Goal: Task Accomplishment & Management: Use online tool/utility

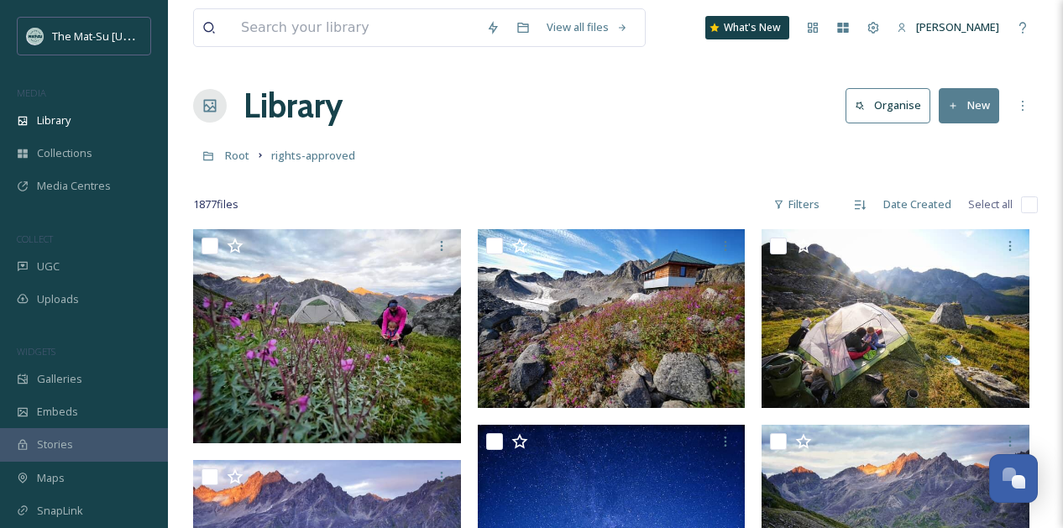
scroll to position [199, 0]
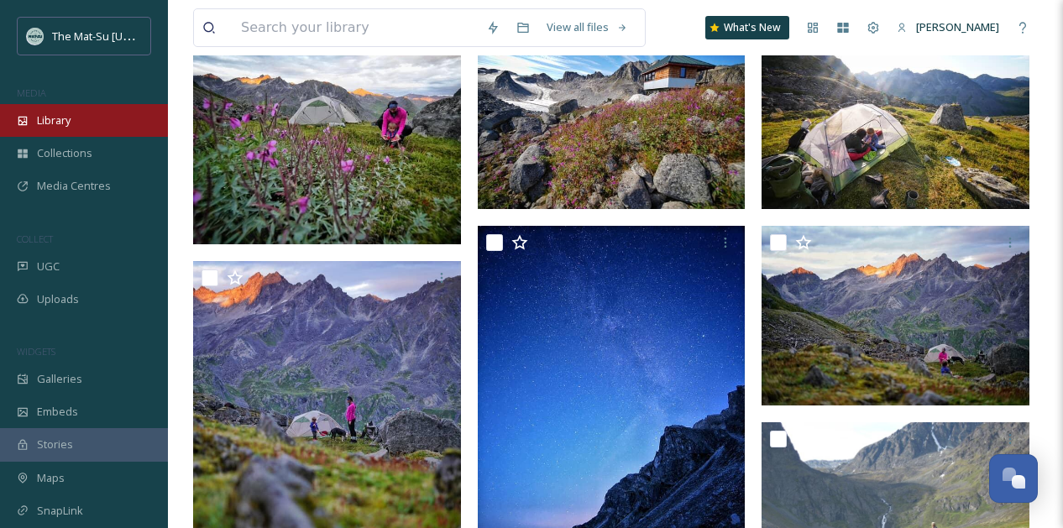
click at [58, 121] on span "Library" at bounding box center [54, 121] width 34 height 16
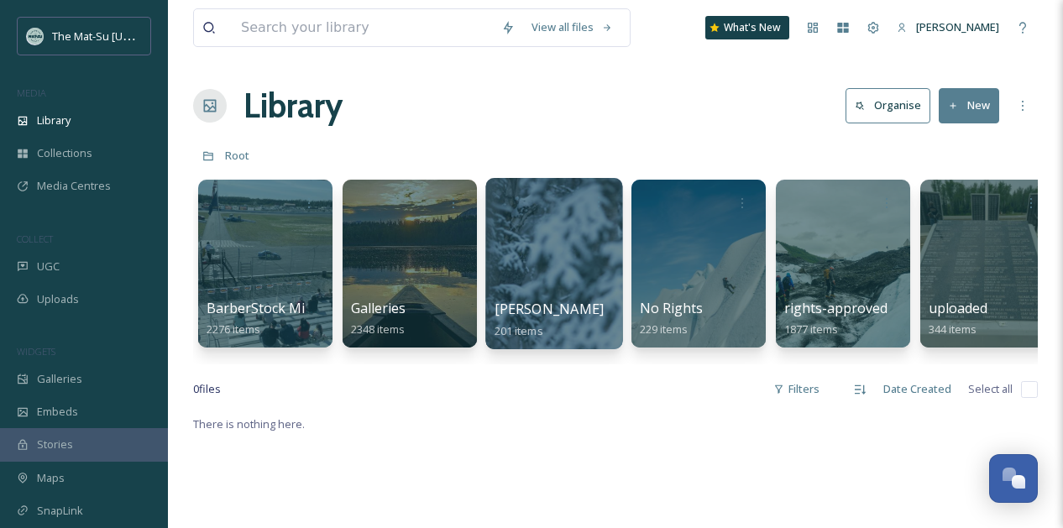
click at [566, 239] on div at bounding box center [553, 263] width 137 height 171
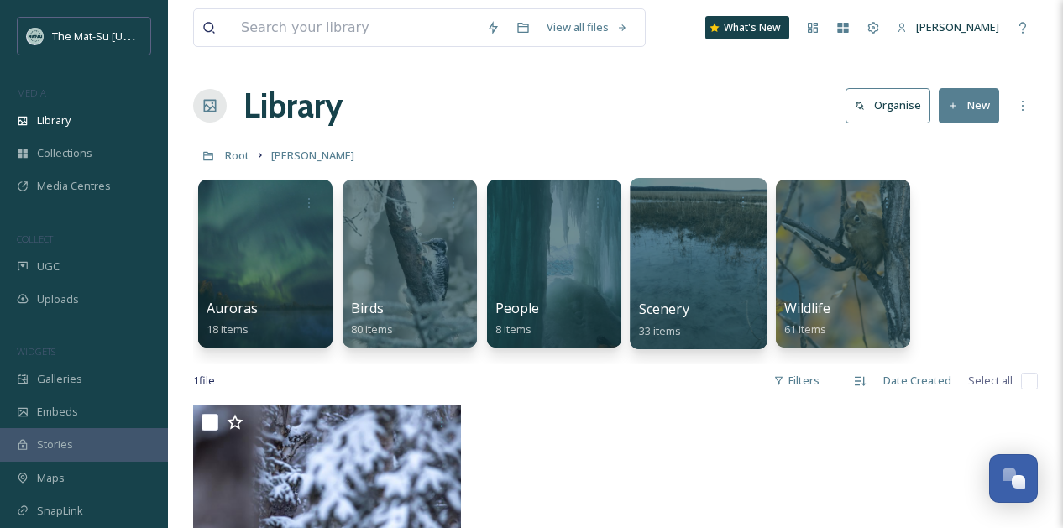
click at [727, 228] on div at bounding box center [698, 263] width 137 height 171
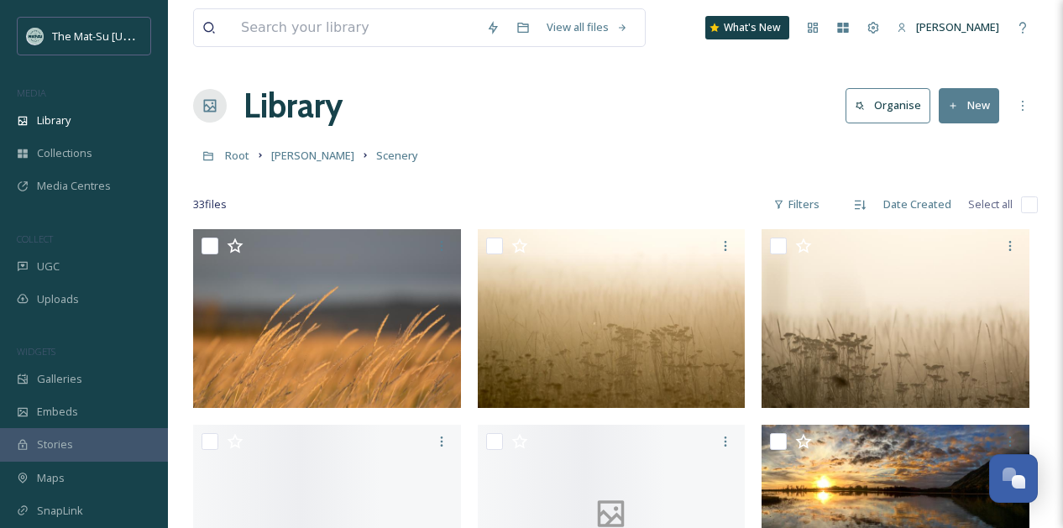
click at [969, 106] on button "New" at bounding box center [969, 105] width 60 height 34
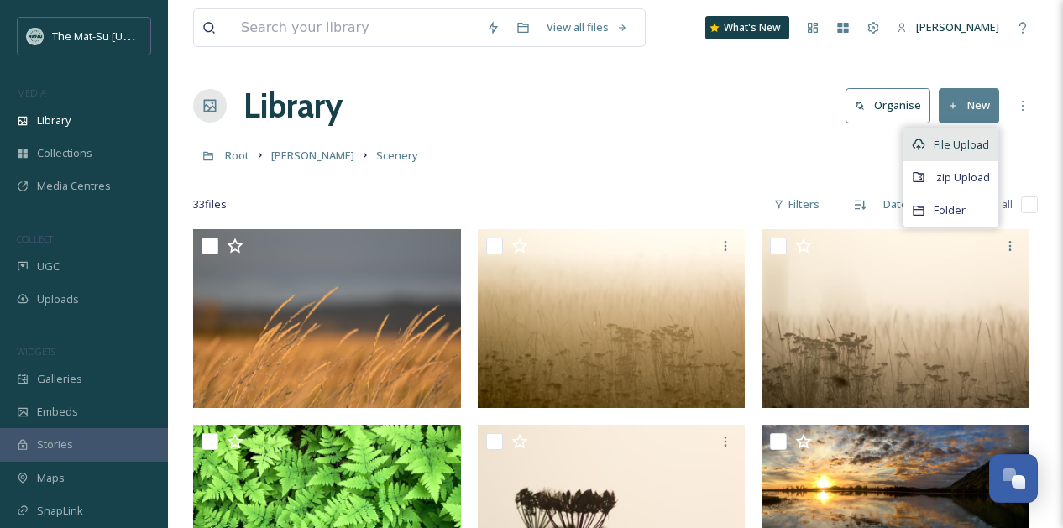
click at [959, 144] on span "File Upload" at bounding box center [961, 145] width 55 height 16
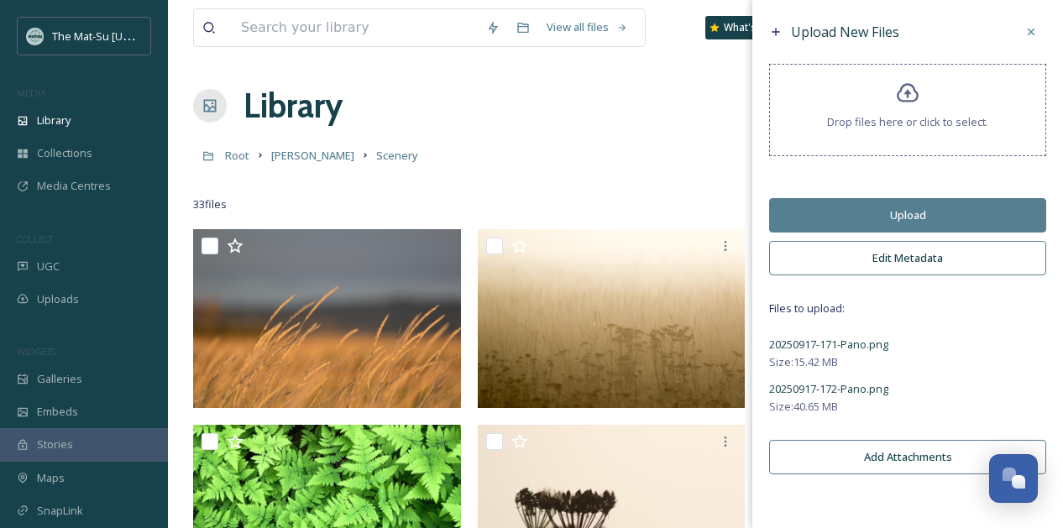
click at [905, 254] on button "Edit Metadata" at bounding box center [907, 258] width 277 height 34
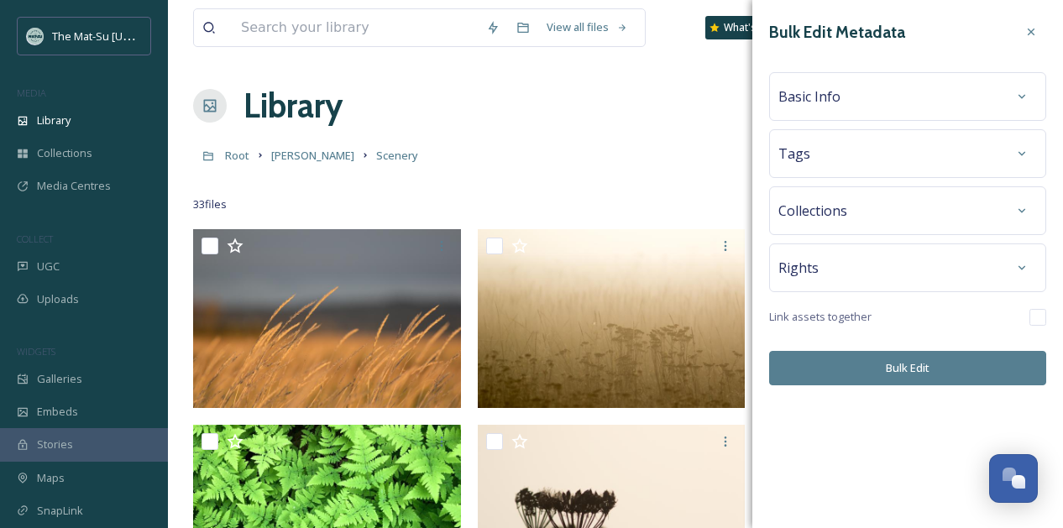
click at [882, 282] on div "Rights" at bounding box center [908, 268] width 259 height 30
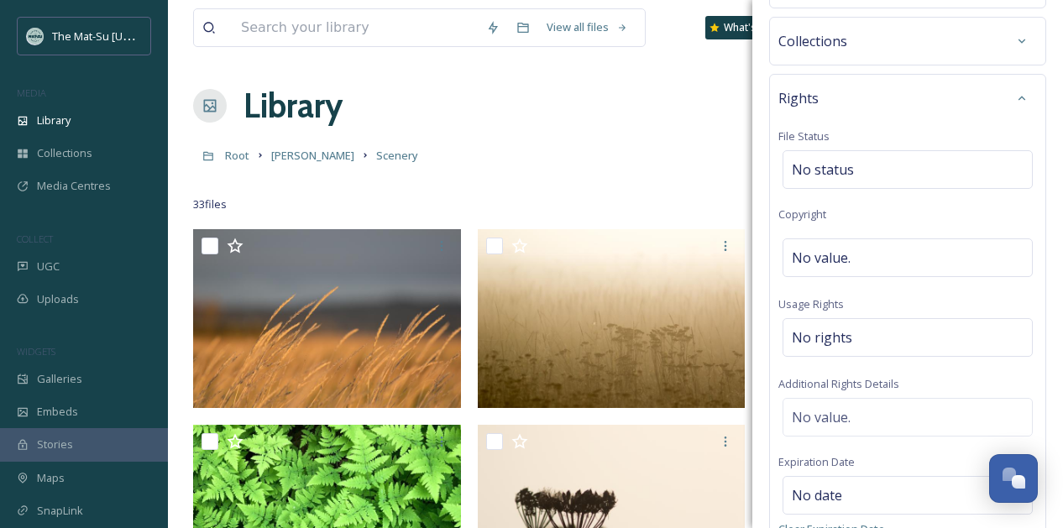
scroll to position [193, 0]
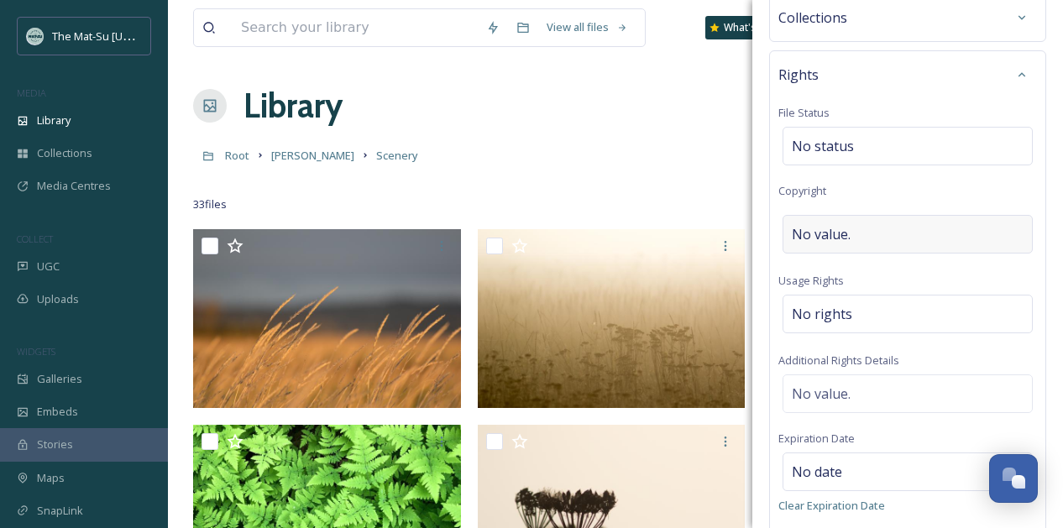
click at [890, 234] on div "No value." at bounding box center [908, 234] width 250 height 39
type input "[PERSON_NAME]"
click at [917, 189] on div "Rights File Status No status Copyright [PERSON_NAME] Usage Rights No rights Add…" at bounding box center [907, 316] width 277 height 533
click at [876, 316] on div "No rights" at bounding box center [908, 314] width 250 height 39
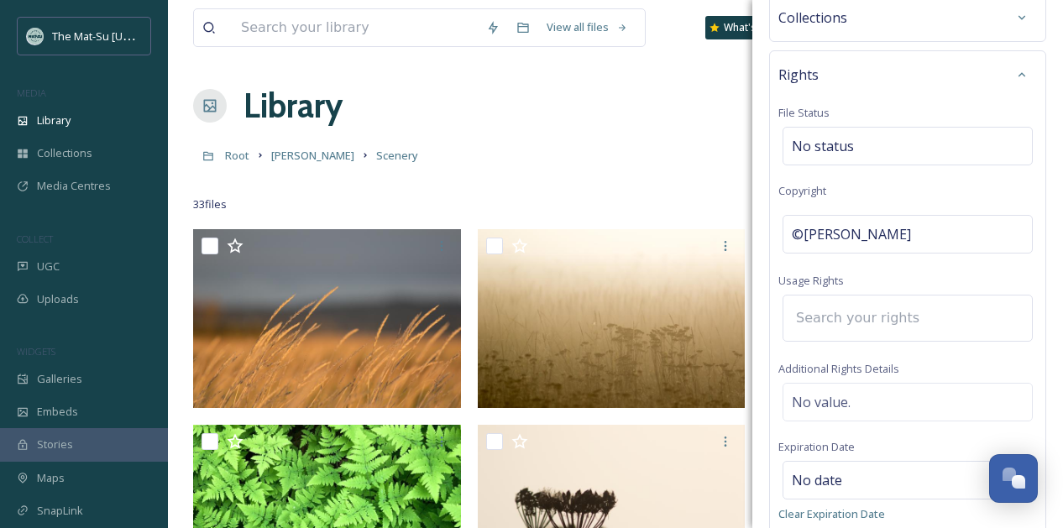
click at [876, 316] on input at bounding box center [880, 318] width 185 height 37
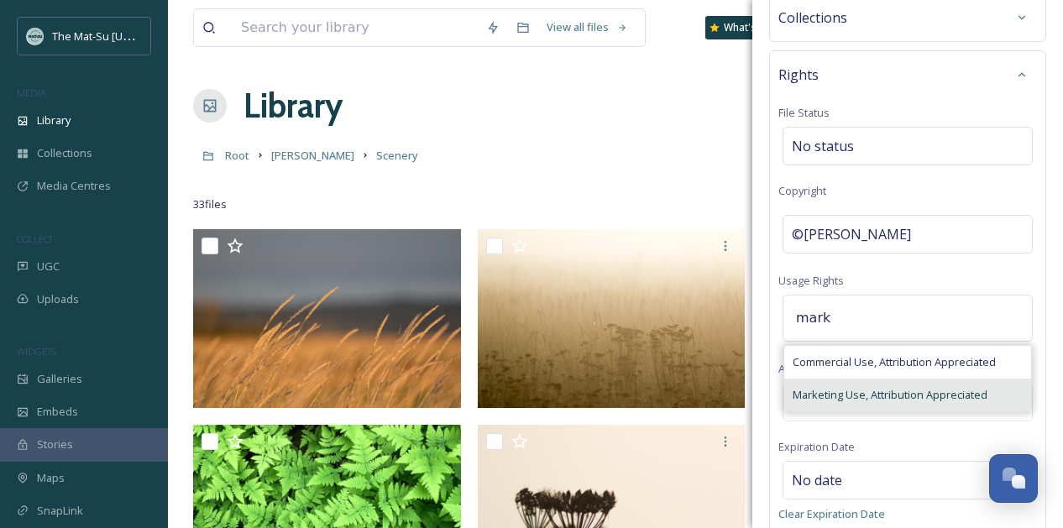
type input "mark"
click at [829, 399] on span "Marketing Use, Attribution Appreciated" at bounding box center [890, 395] width 195 height 16
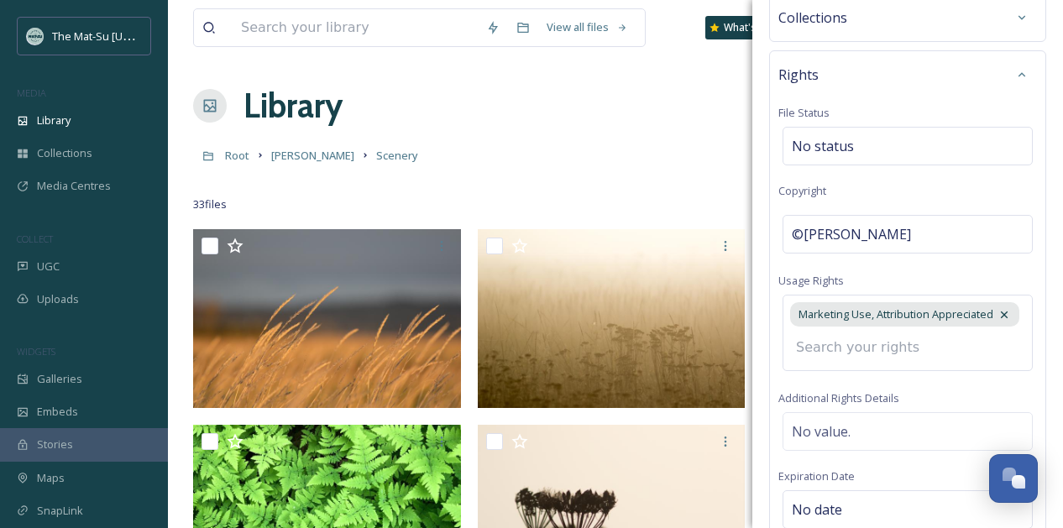
click at [975, 280] on div "Rights File Status No status Copyright ©[PERSON_NAME] Usage Rights Marketing Us…" at bounding box center [907, 337] width 277 height 575
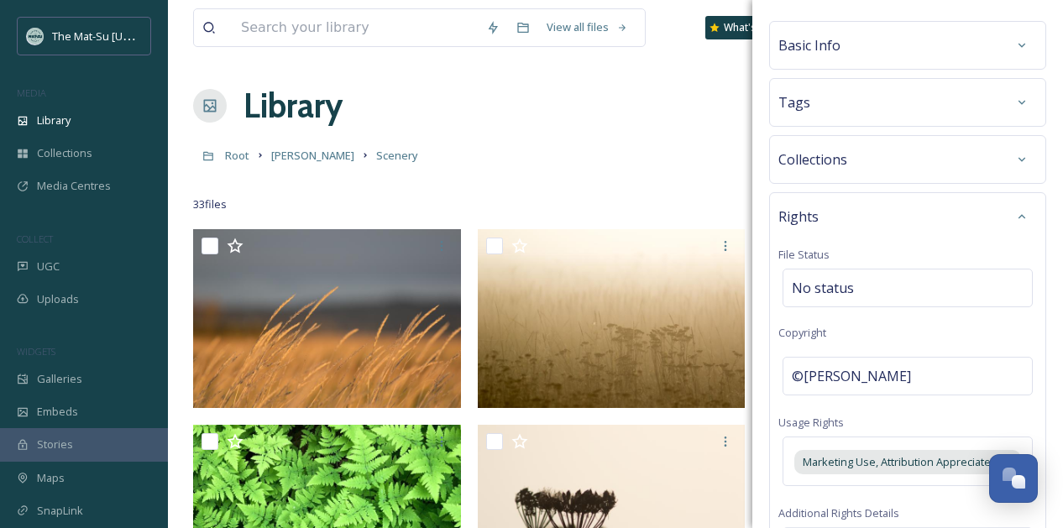
scroll to position [0, 0]
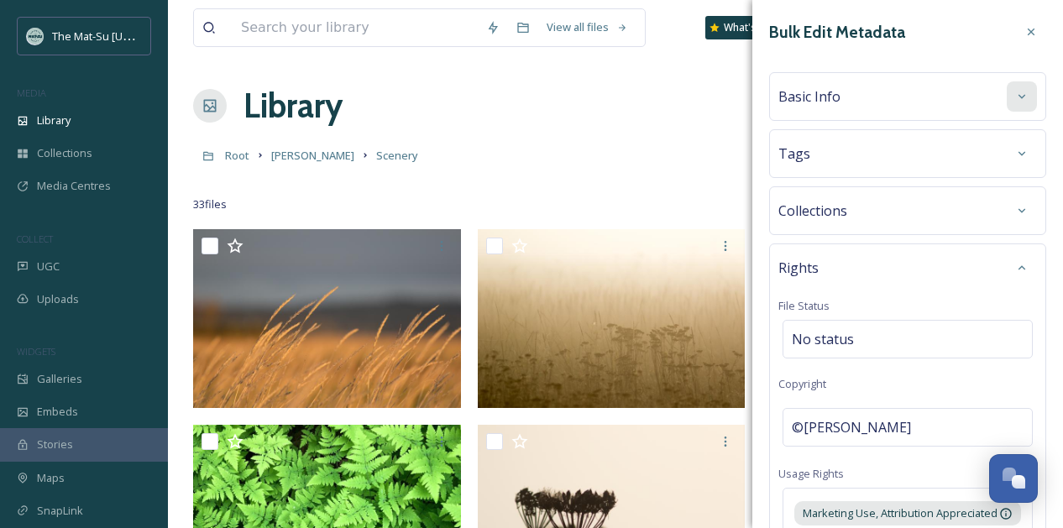
click at [1013, 105] on div at bounding box center [1022, 96] width 30 height 30
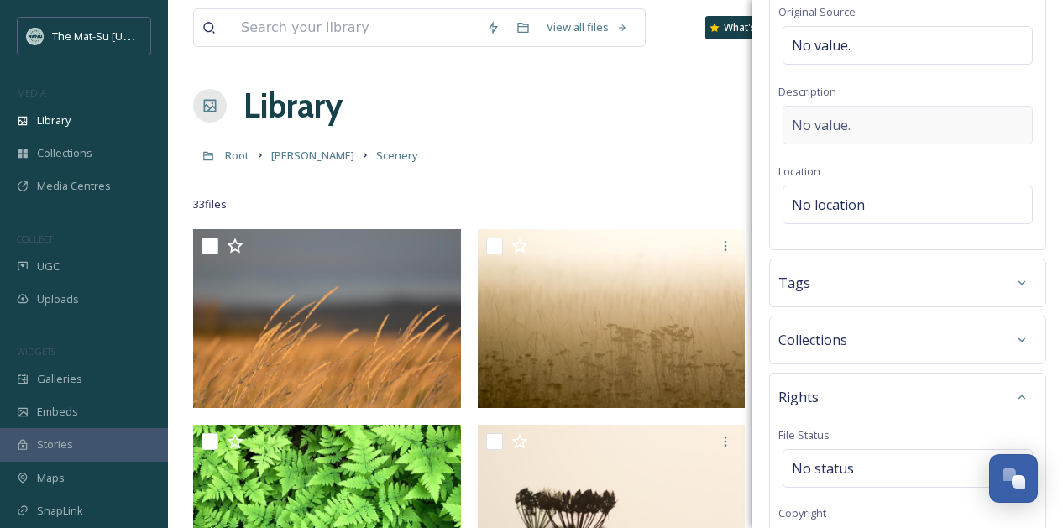
scroll to position [196, 0]
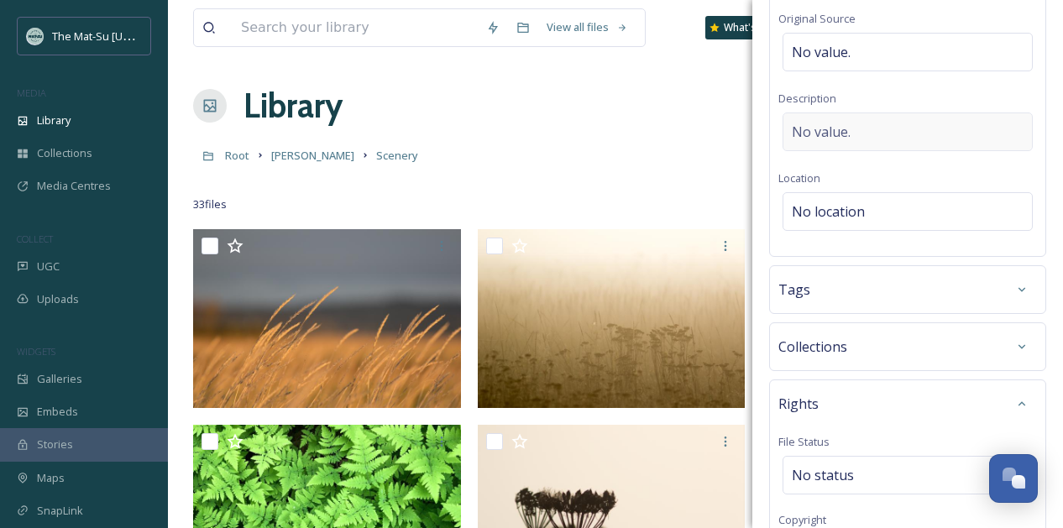
click at [875, 141] on div "No value." at bounding box center [908, 132] width 250 height 39
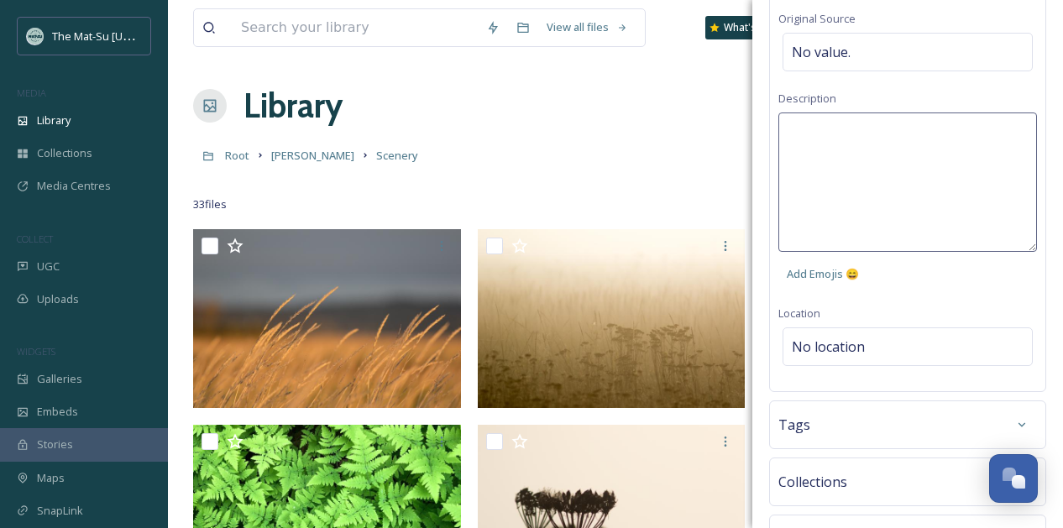
click at [875, 141] on textarea at bounding box center [908, 182] width 259 height 139
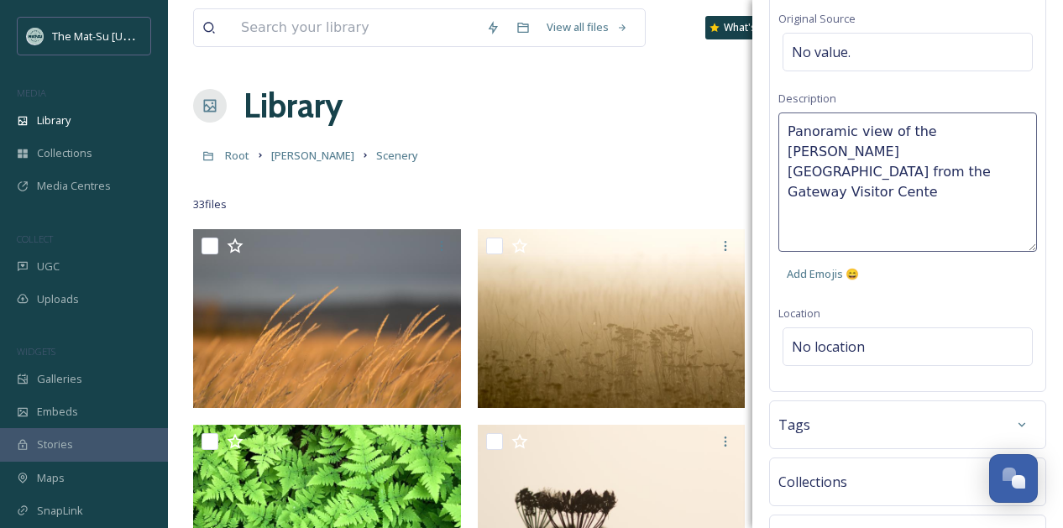
type textarea "Panoramic view of the [PERSON_NAME][GEOGRAPHIC_DATA] from the [GEOGRAPHIC_DATA]"
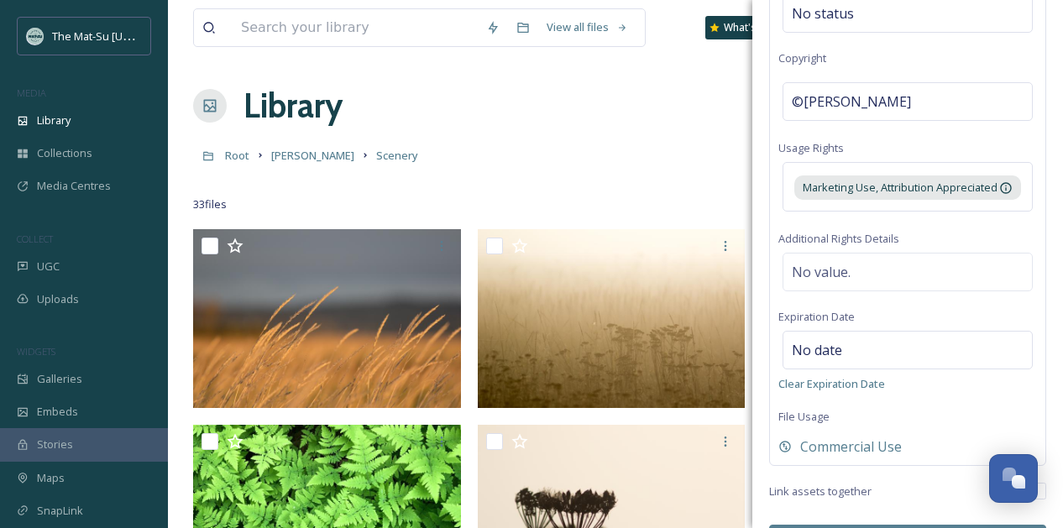
scroll to position [836, 0]
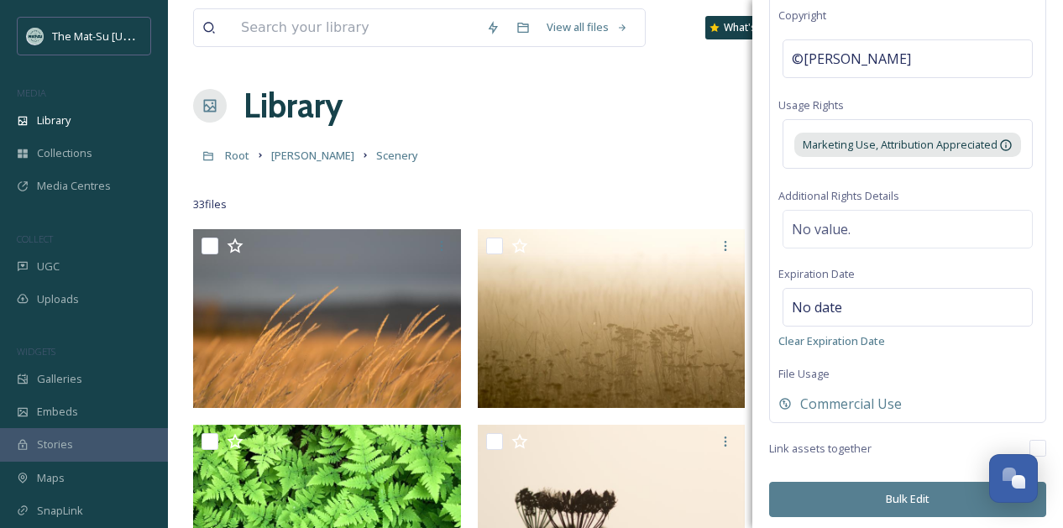
click at [910, 495] on button "Bulk Edit" at bounding box center [907, 499] width 277 height 34
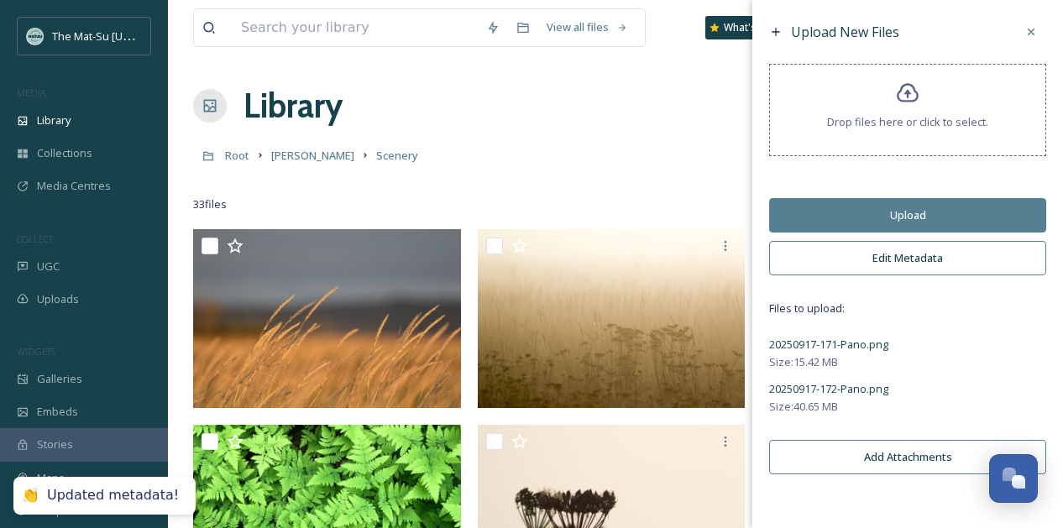
click at [895, 215] on button "Upload" at bounding box center [907, 215] width 277 height 34
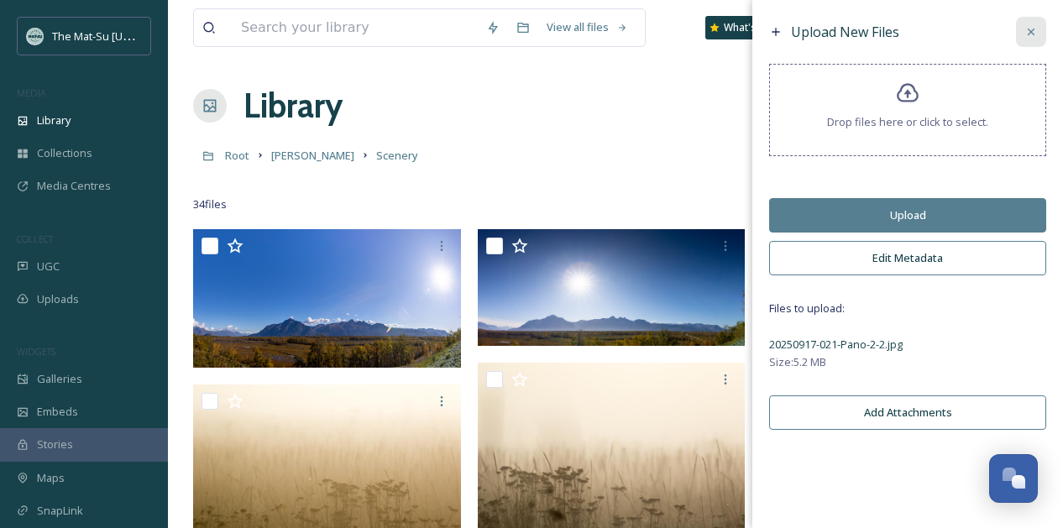
click at [1032, 36] on icon at bounding box center [1031, 31] width 13 height 13
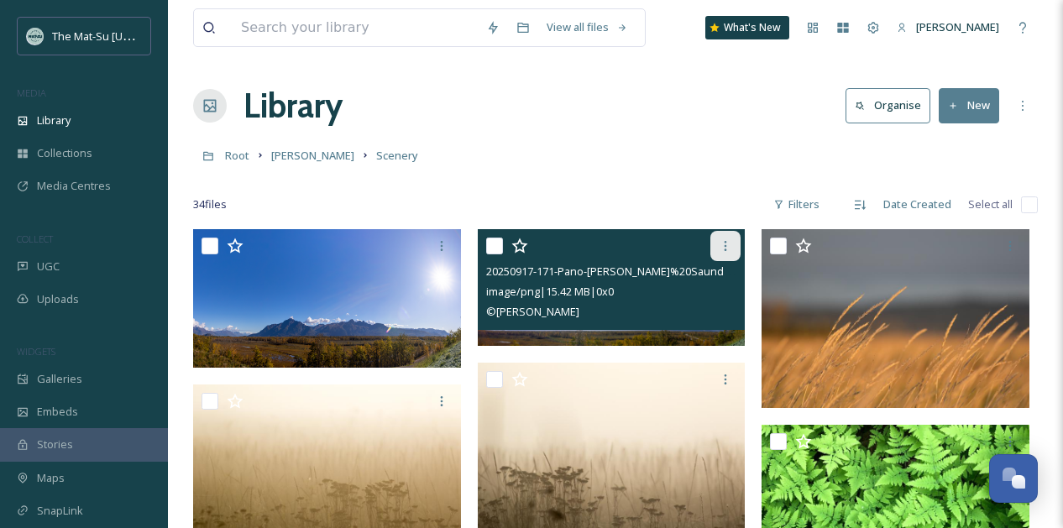
click at [736, 245] on div at bounding box center [726, 246] width 30 height 30
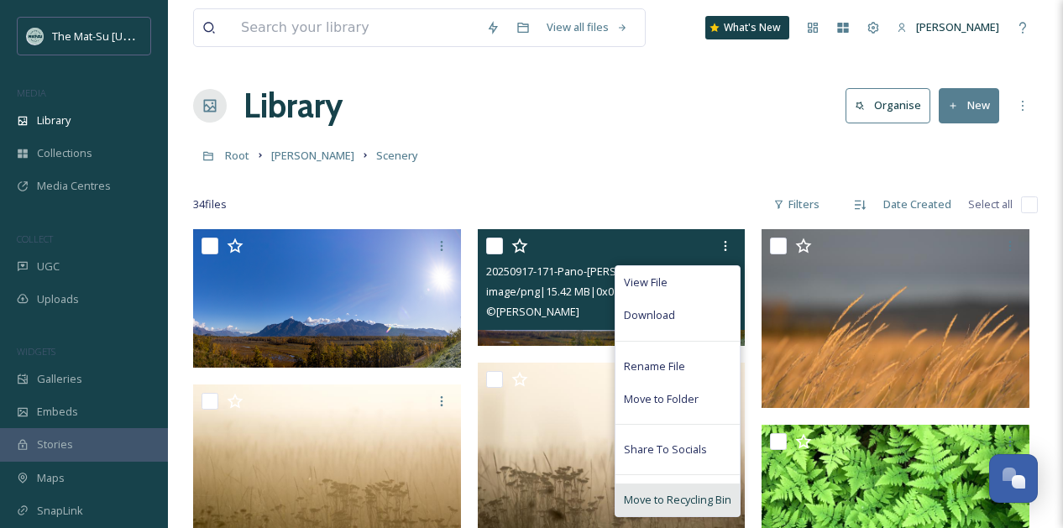
click at [689, 498] on span "Move to Recycling Bin" at bounding box center [678, 500] width 108 height 16
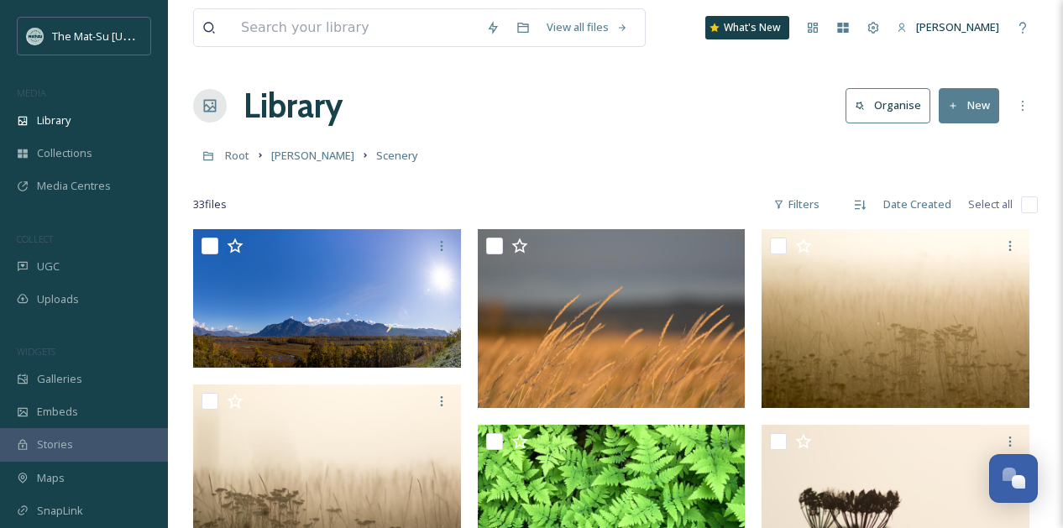
click at [979, 106] on button "New" at bounding box center [969, 105] width 60 height 34
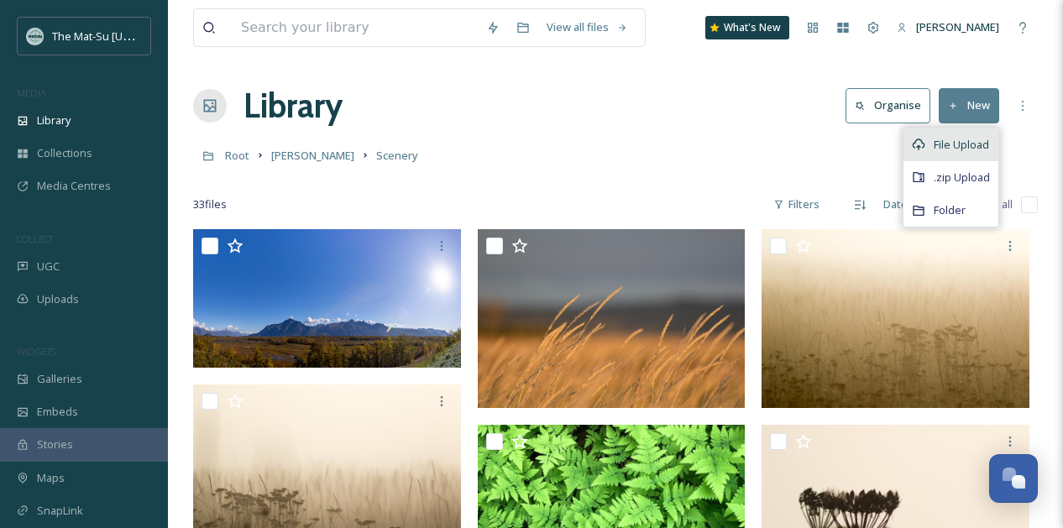
click at [965, 148] on span "File Upload" at bounding box center [961, 145] width 55 height 16
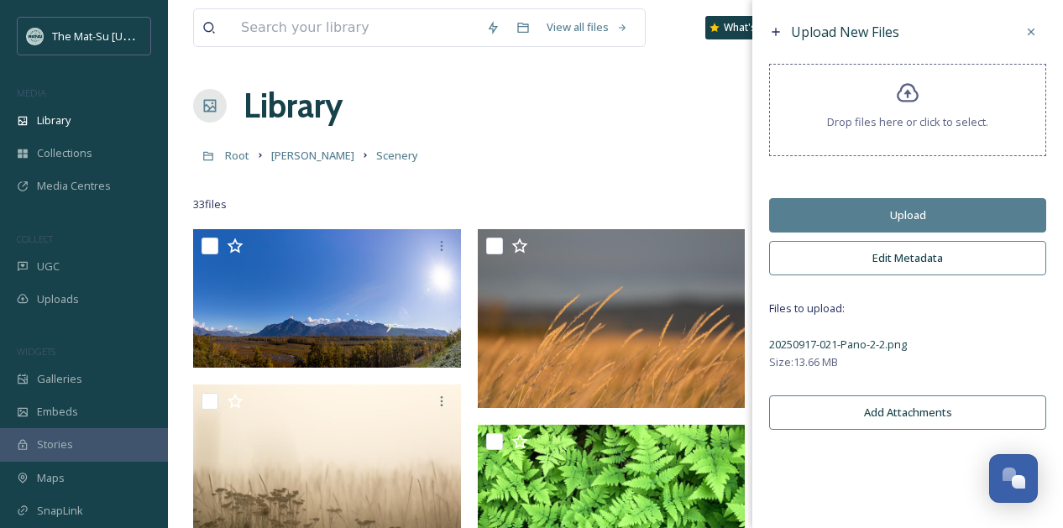
click at [905, 252] on button "Edit Metadata" at bounding box center [907, 258] width 277 height 34
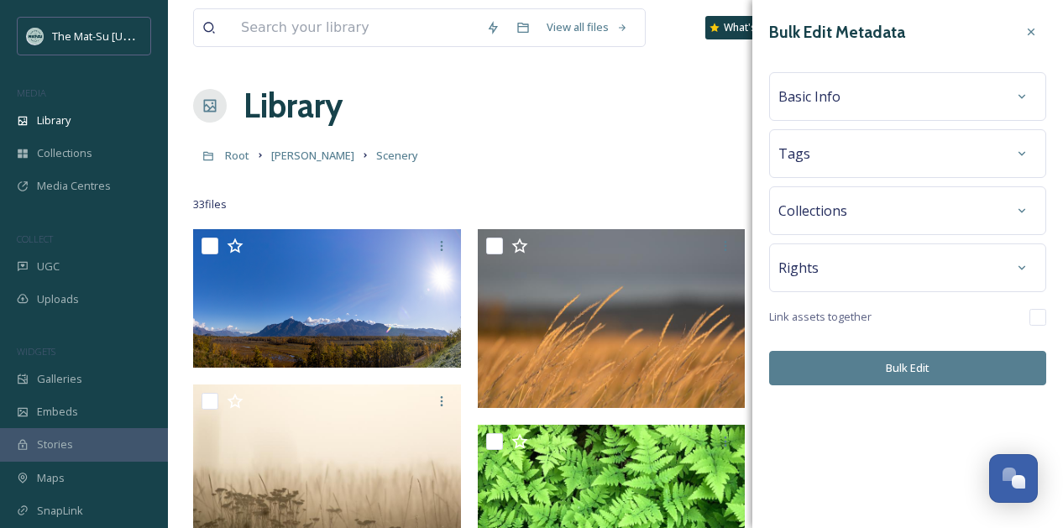
click at [900, 96] on div "Basic Info" at bounding box center [908, 96] width 259 height 30
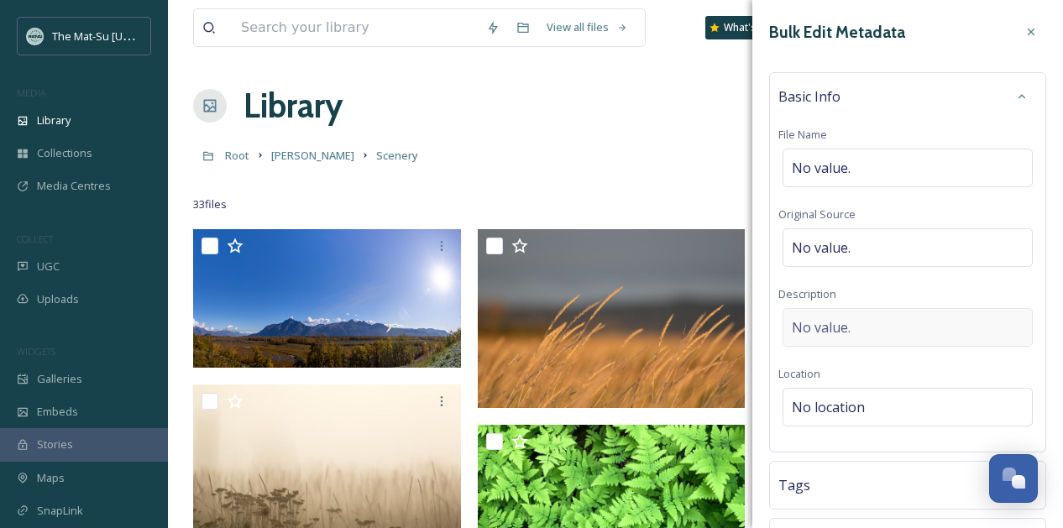
click at [867, 326] on div "No value." at bounding box center [908, 327] width 250 height 39
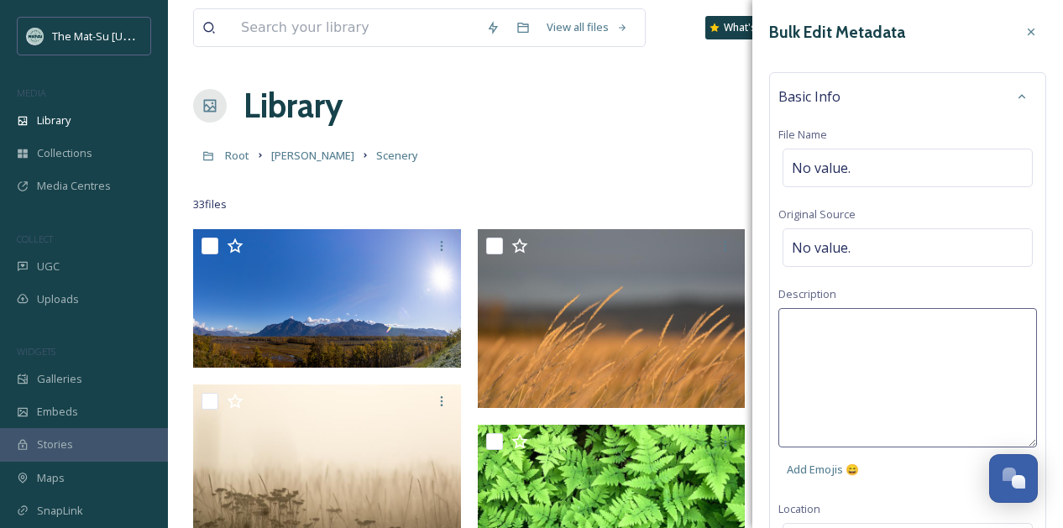
click at [849, 326] on textarea at bounding box center [908, 377] width 259 height 139
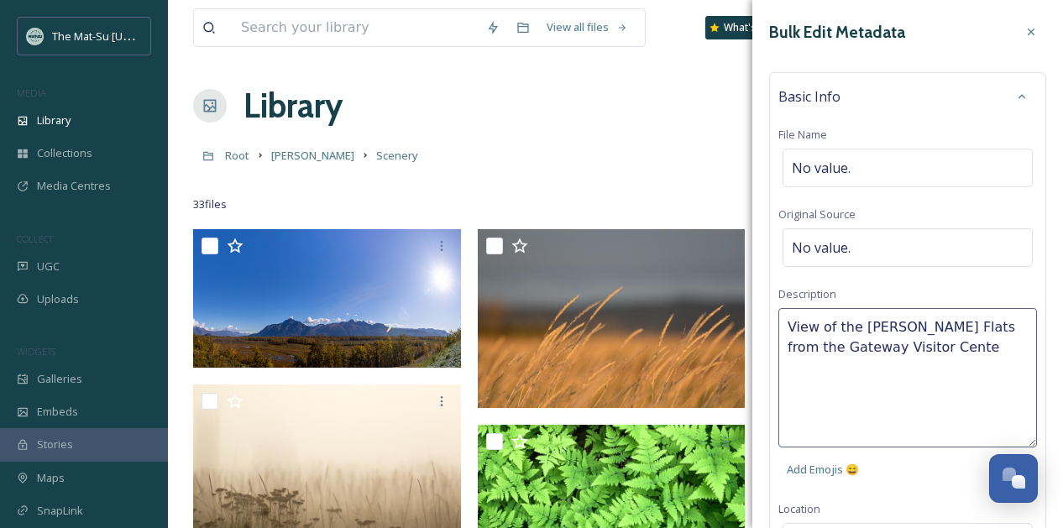
type textarea "View of the [PERSON_NAME][GEOGRAPHIC_DATA] from the [GEOGRAPHIC_DATA]"
click at [905, 244] on div "No value." at bounding box center [908, 247] width 250 height 39
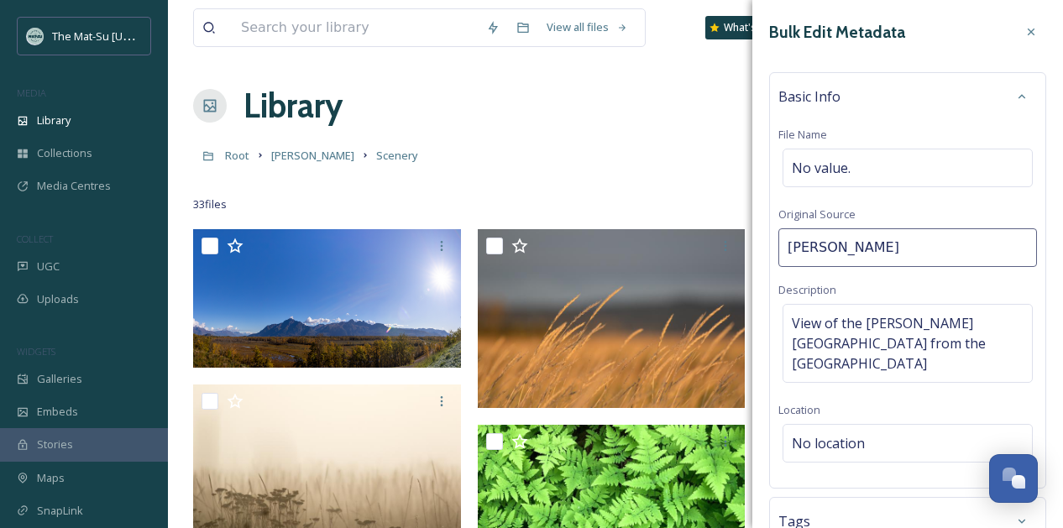
type input "[PERSON_NAME]"
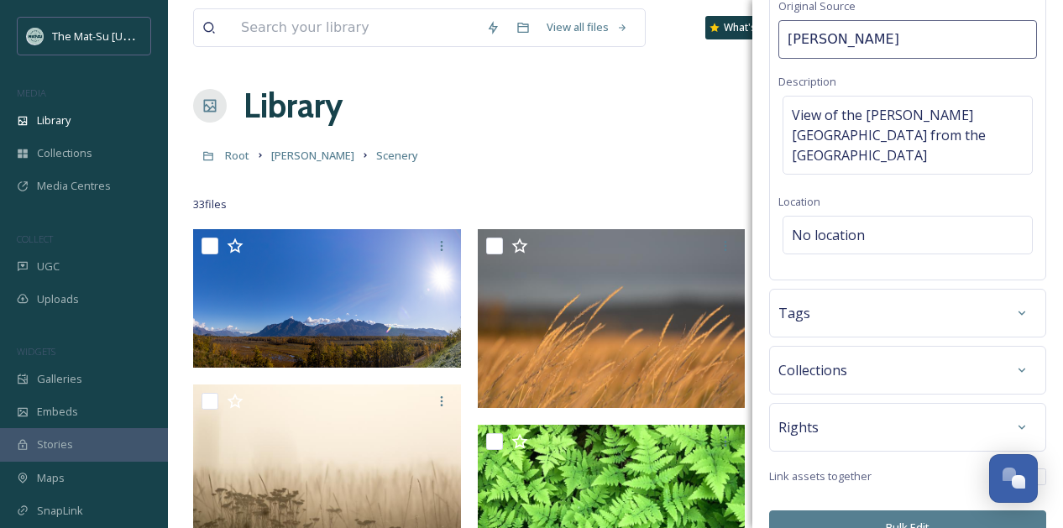
scroll to position [220, 0]
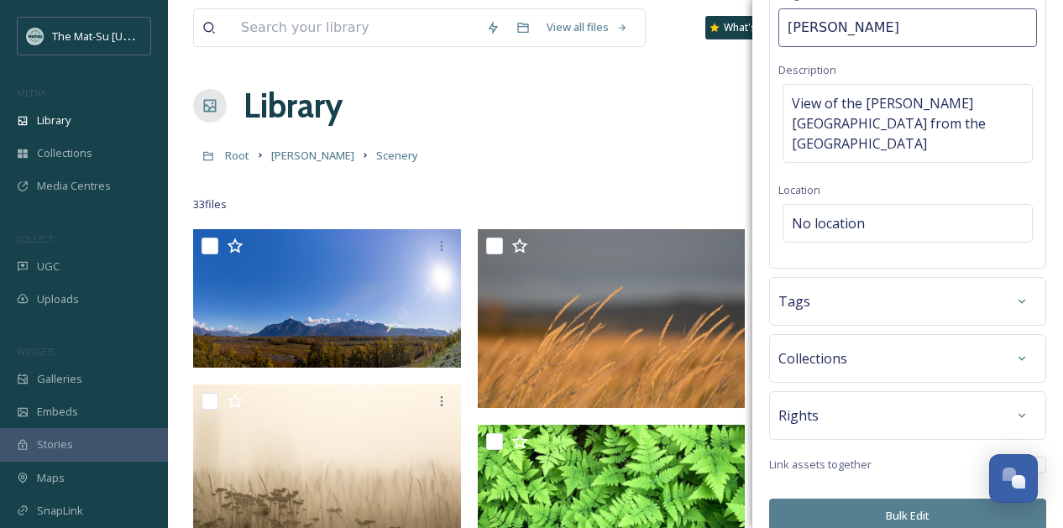
click at [884, 401] on div "Rights" at bounding box center [908, 416] width 259 height 30
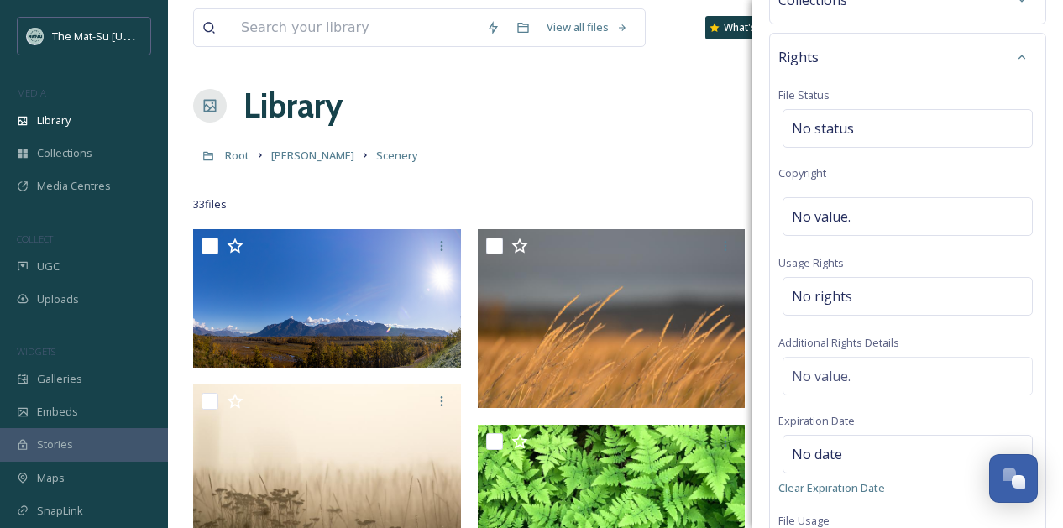
scroll to position [596, 0]
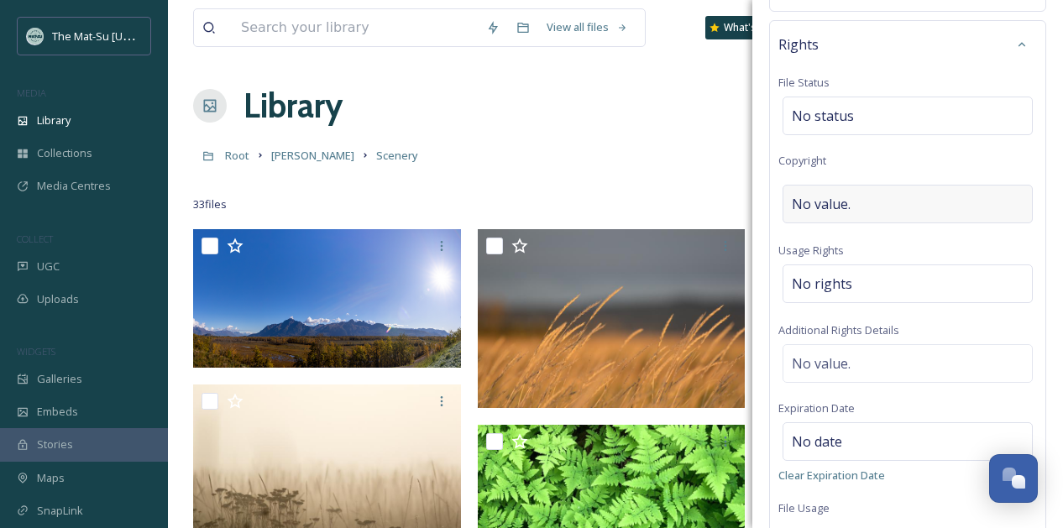
click at [905, 194] on div "No value." at bounding box center [908, 204] width 250 height 39
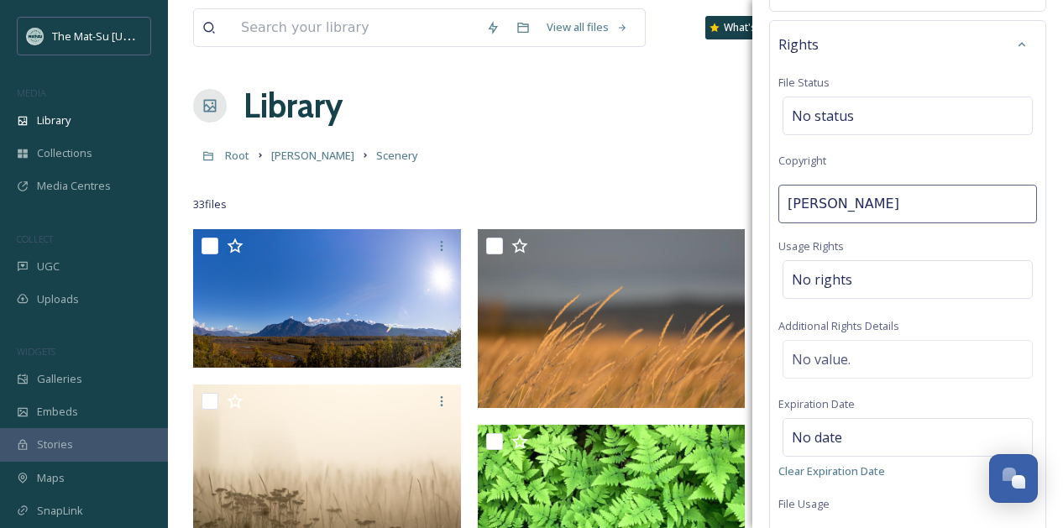
type input "[PERSON_NAME]"
click at [877, 262] on div "No rights" at bounding box center [908, 279] width 250 height 39
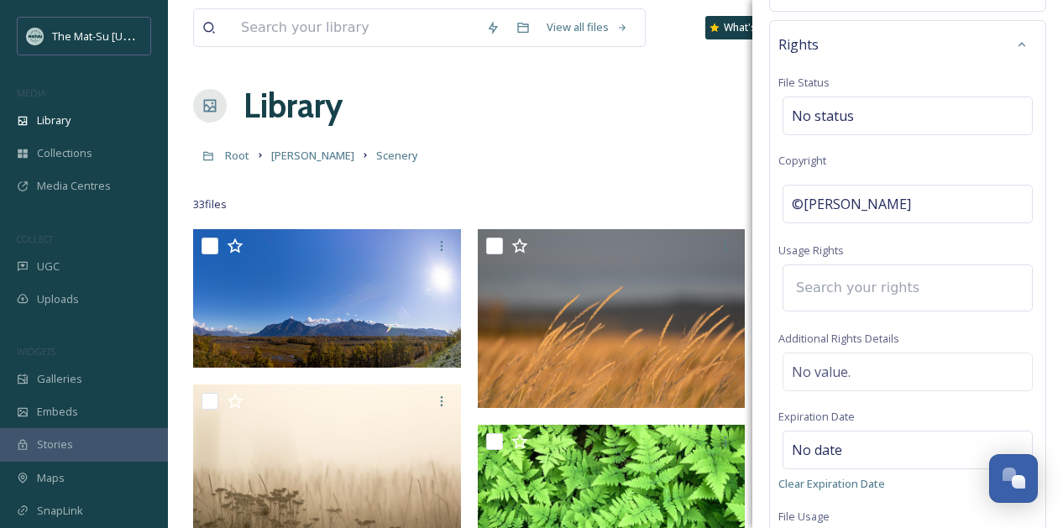
click at [877, 270] on input at bounding box center [880, 288] width 185 height 37
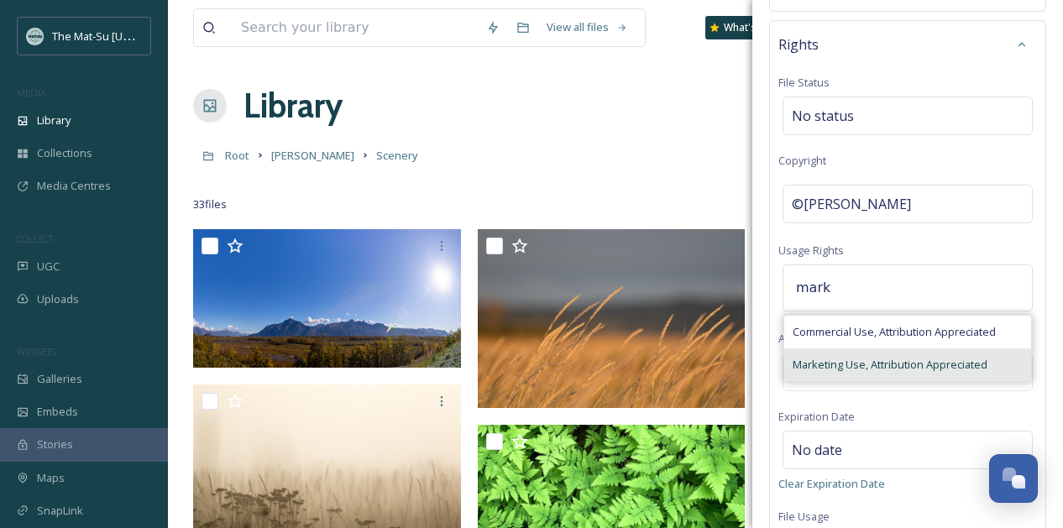
type input "mark"
click at [820, 357] on span "Marketing Use, Attribution Appreciated" at bounding box center [890, 365] width 195 height 16
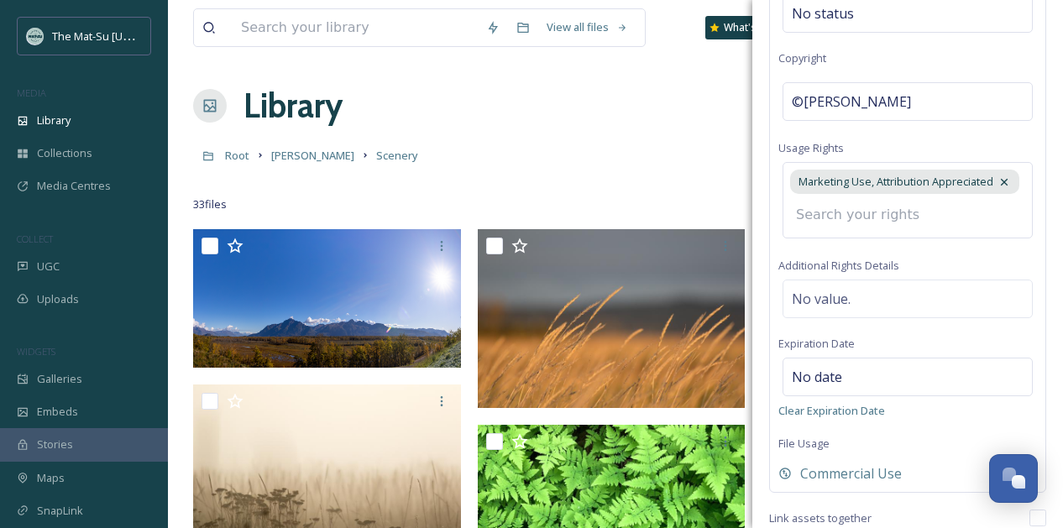
scroll to position [753, 0]
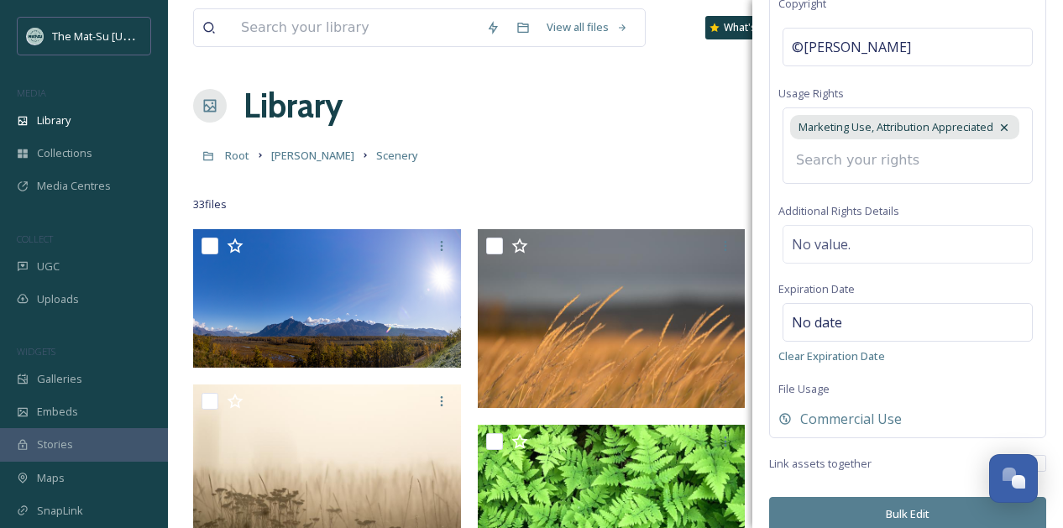
click at [915, 497] on button "Bulk Edit" at bounding box center [907, 514] width 277 height 34
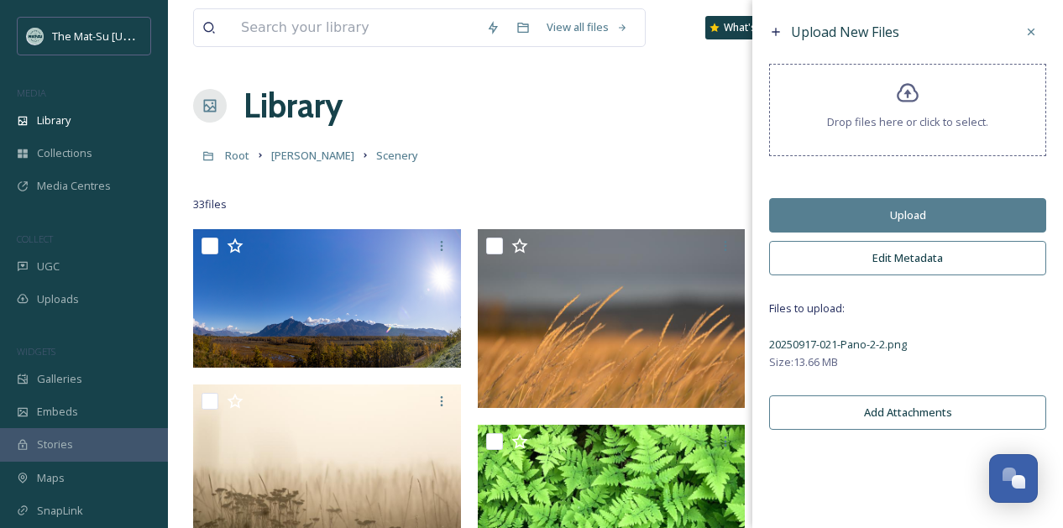
click at [910, 216] on button "Upload" at bounding box center [907, 215] width 277 height 34
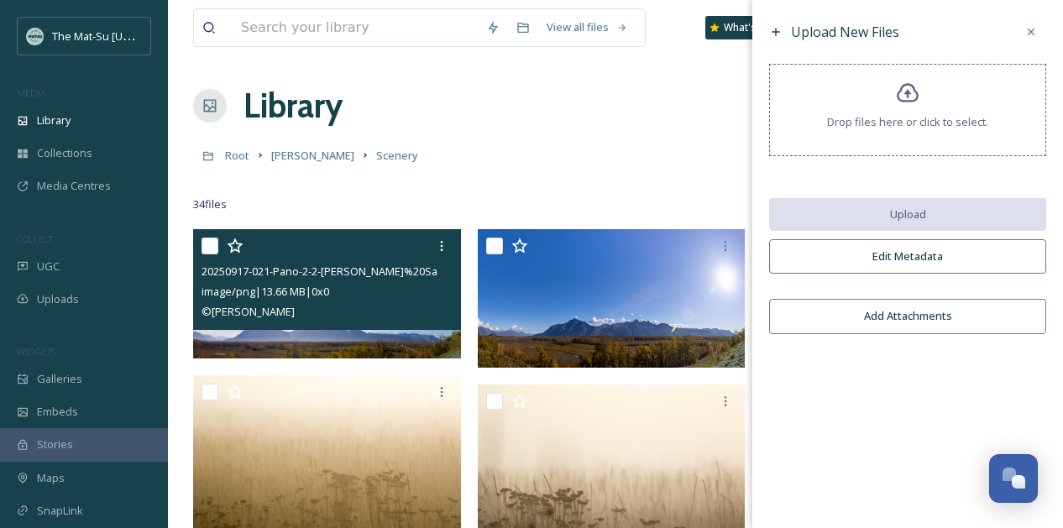
click at [211, 245] on input "checkbox" at bounding box center [210, 246] width 17 height 17
checkbox input "true"
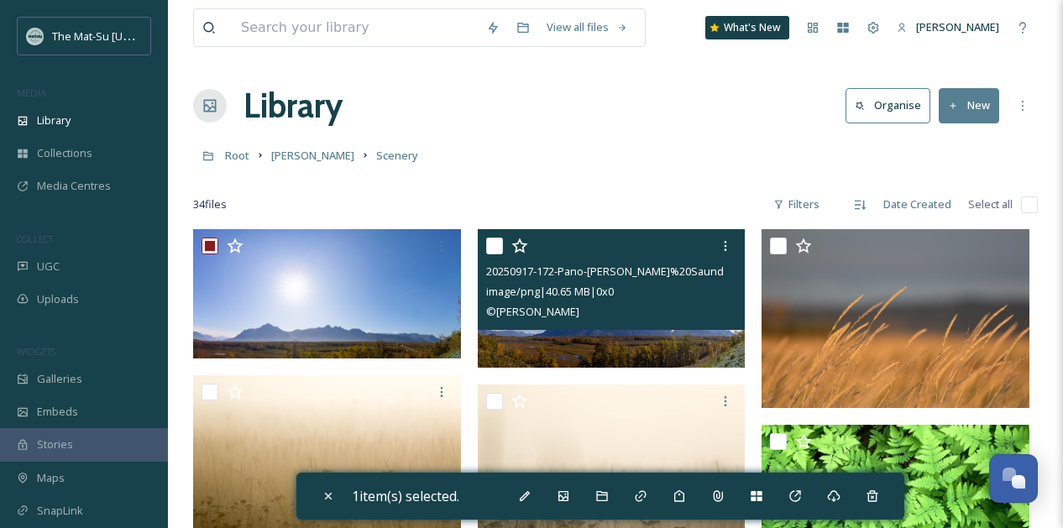
click at [494, 243] on input "checkbox" at bounding box center [494, 246] width 17 height 17
checkbox input "true"
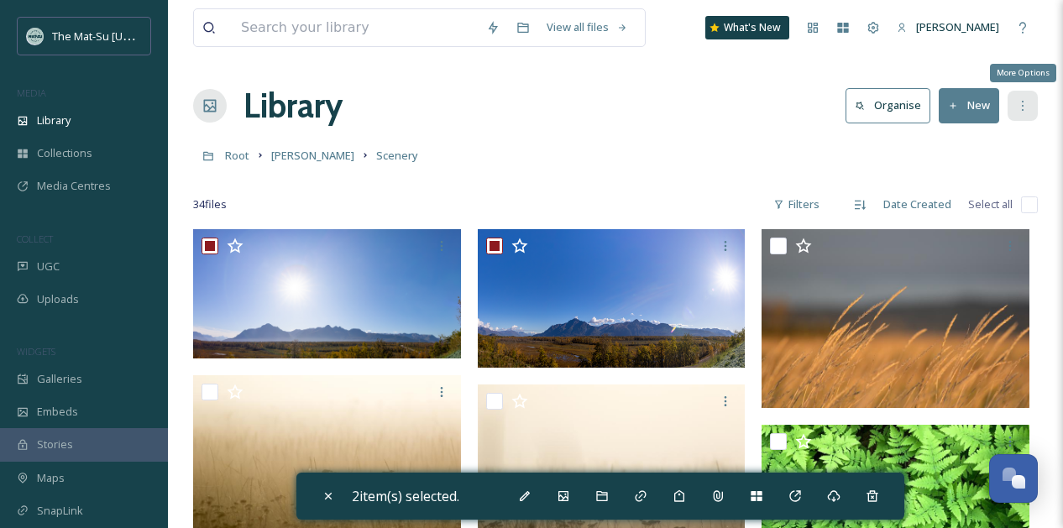
click at [1030, 105] on icon at bounding box center [1022, 105] width 13 height 13
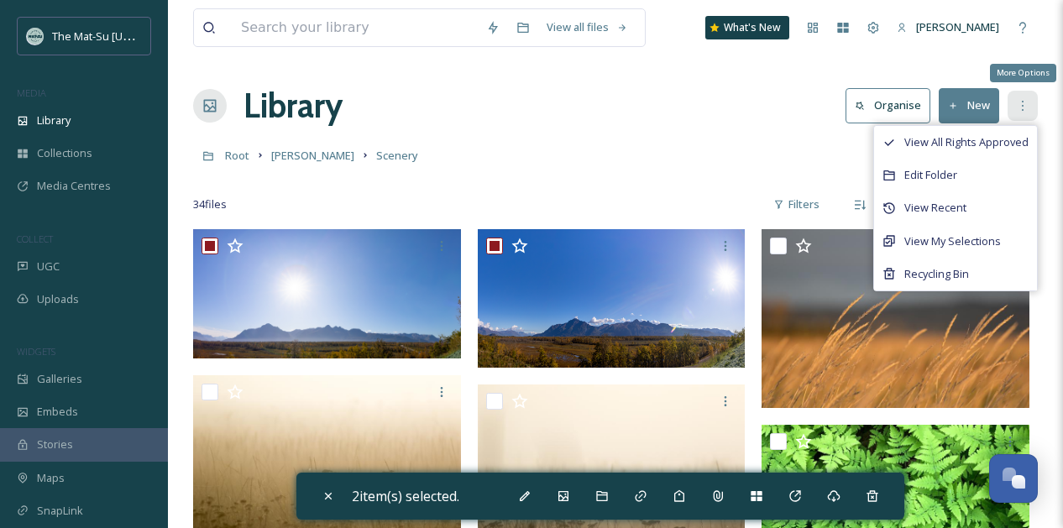
click at [1030, 107] on div "More Options" at bounding box center [1023, 106] width 30 height 30
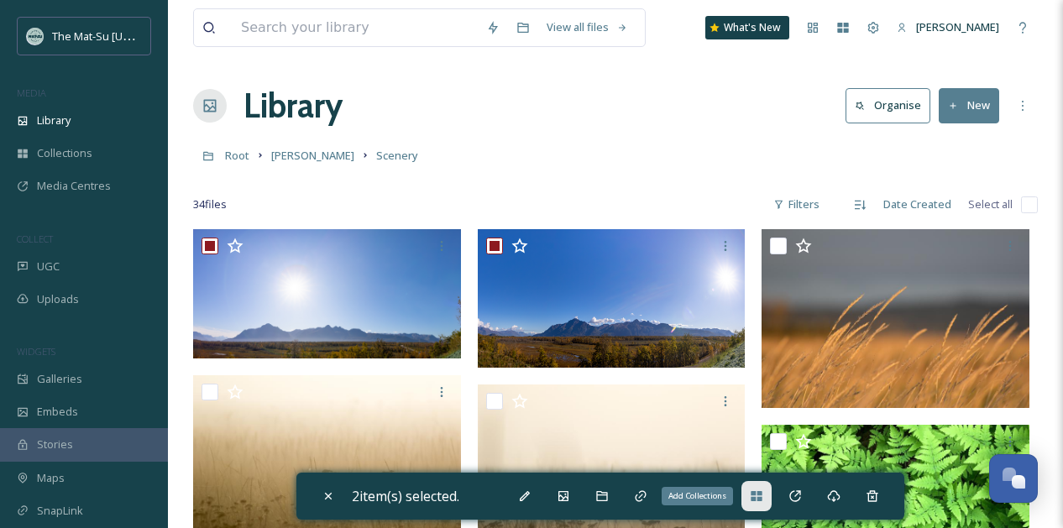
click at [764, 496] on icon at bounding box center [756, 496] width 13 height 13
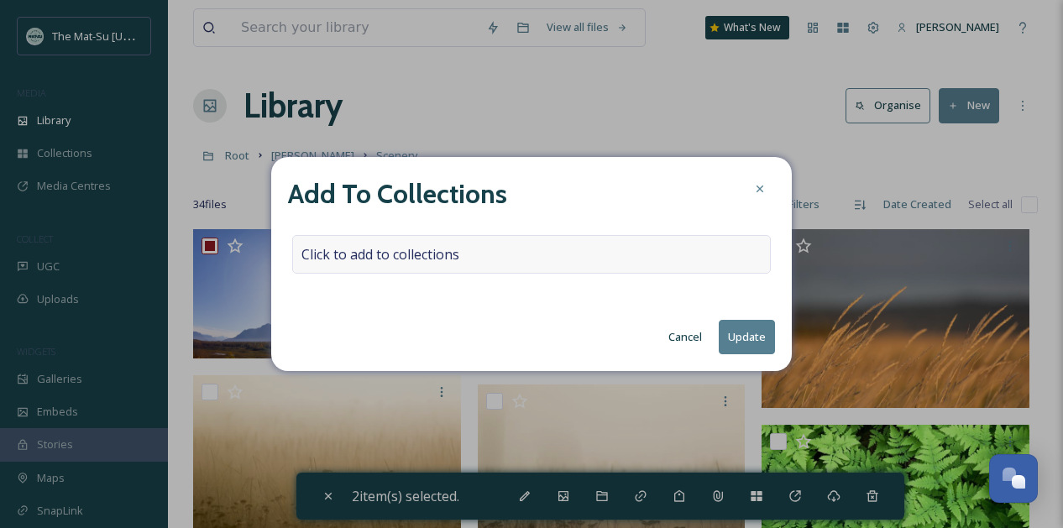
click at [441, 246] on span "Click to add to collections" at bounding box center [381, 254] width 158 height 20
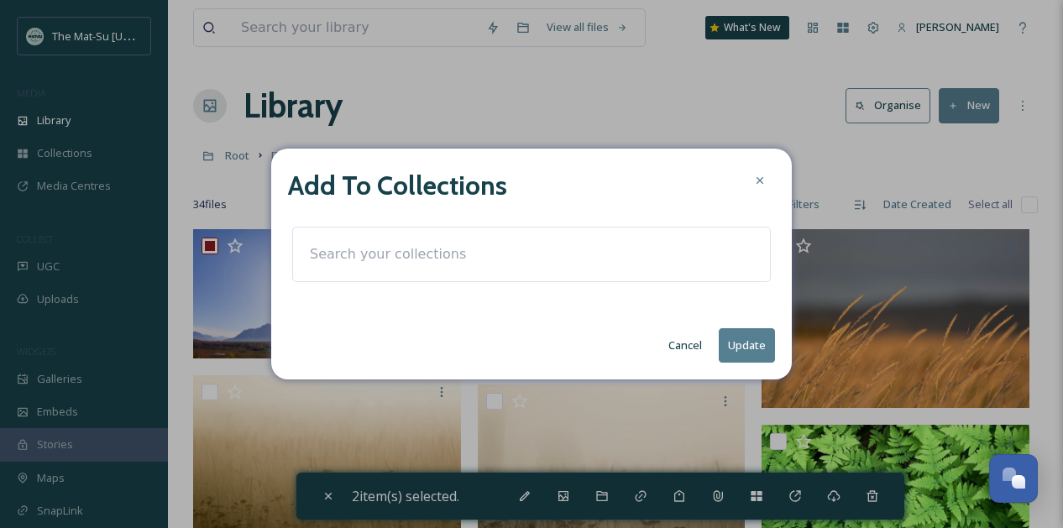
click at [467, 255] on input at bounding box center [394, 254] width 185 height 37
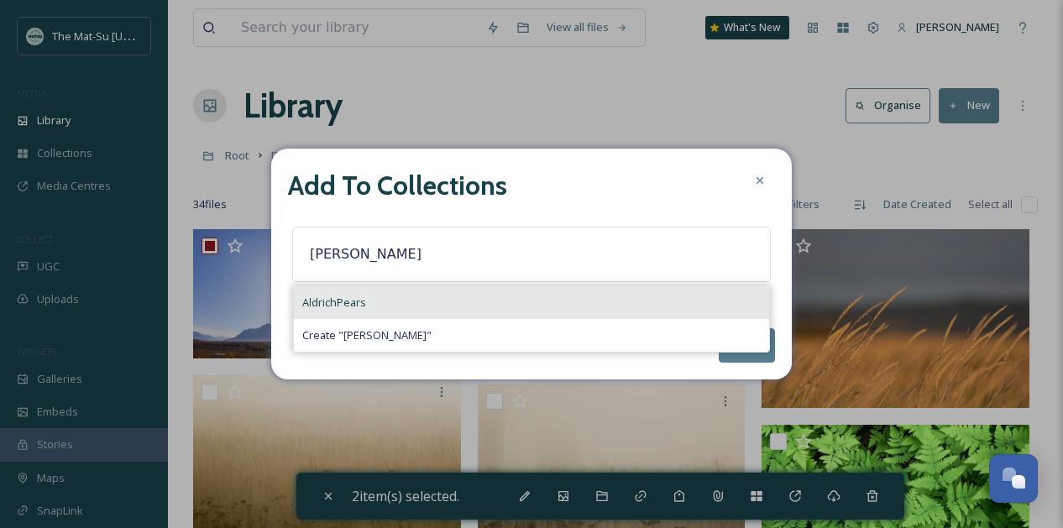
type input "[PERSON_NAME]"
click at [345, 295] on span "AldrichPears" at bounding box center [334, 303] width 64 height 16
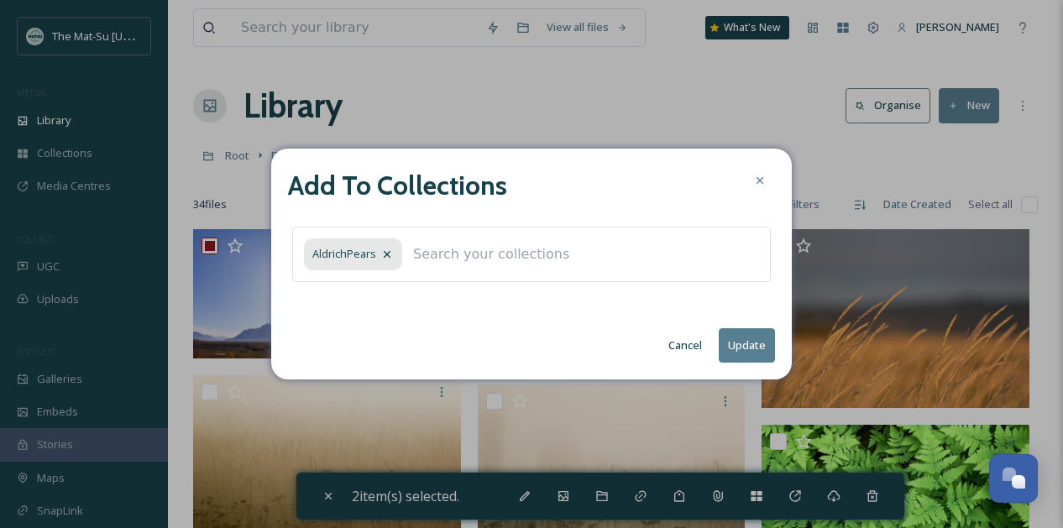
click at [747, 342] on button "Update" at bounding box center [747, 345] width 56 height 34
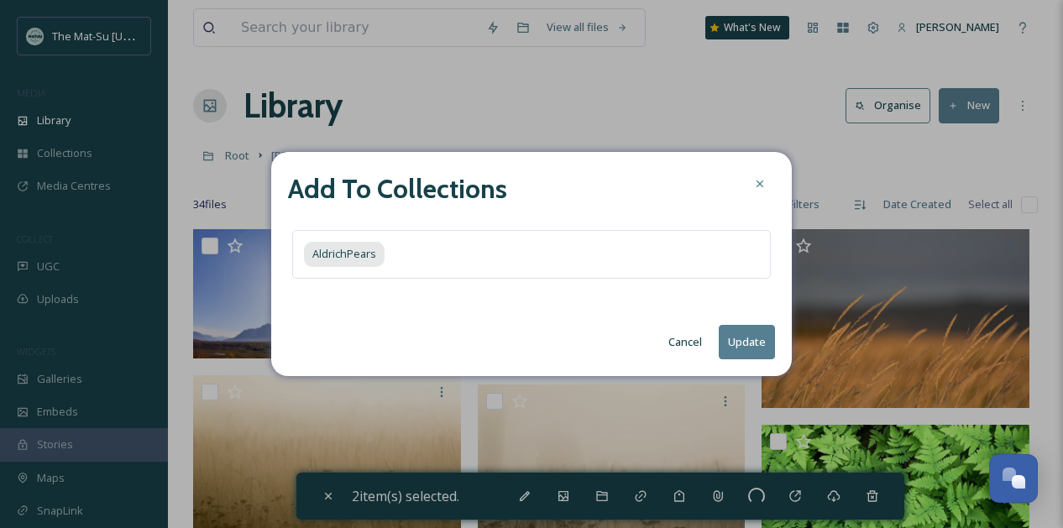
checkbox input "false"
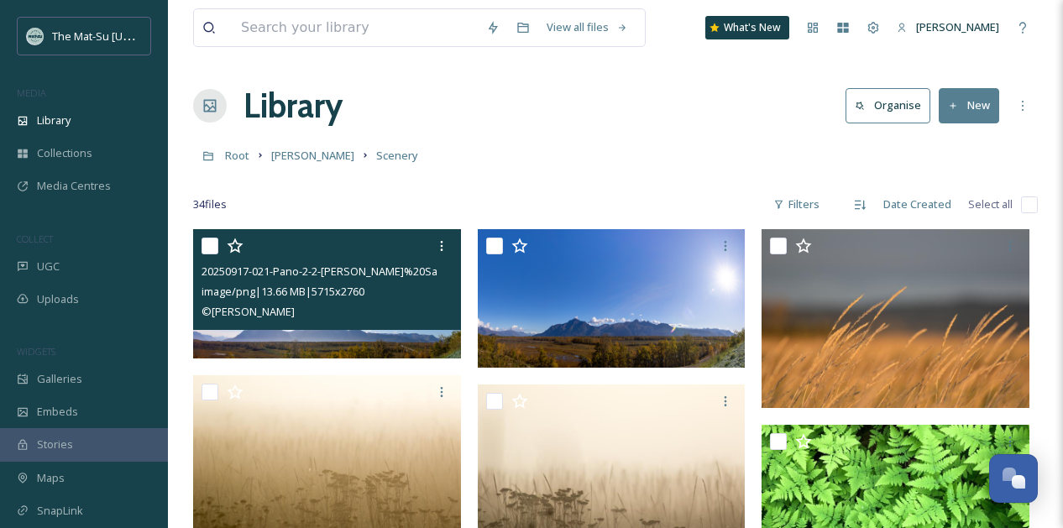
click at [334, 295] on span "image/png | 13.66 MB | 5715 x 2760" at bounding box center [283, 291] width 163 height 15
click at [395, 339] on img at bounding box center [327, 293] width 268 height 129
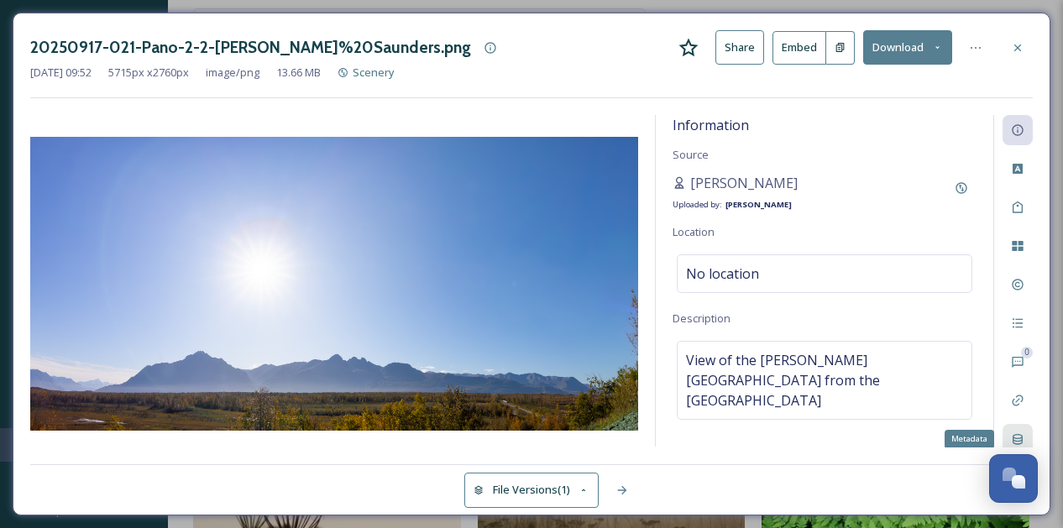
click at [1021, 435] on icon at bounding box center [1018, 439] width 10 height 11
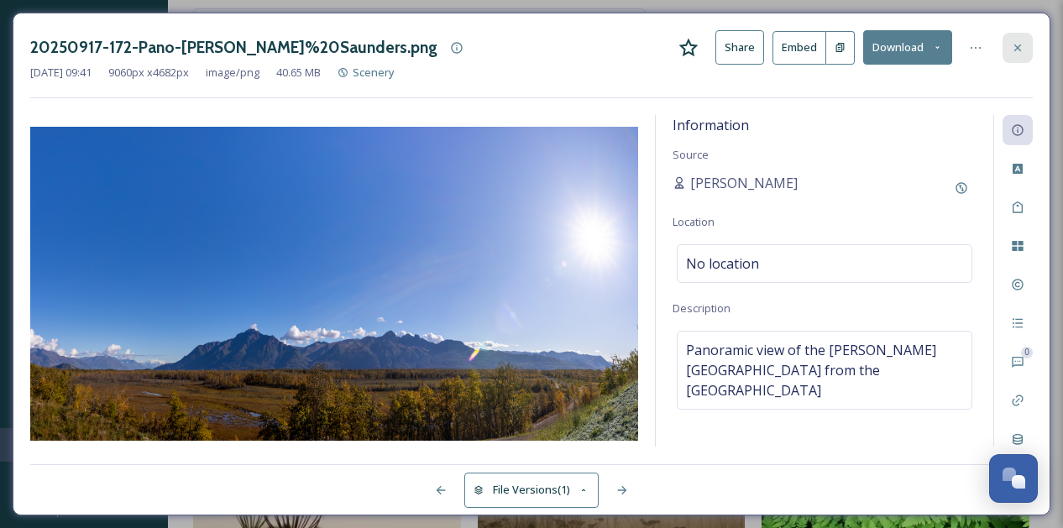
click at [1018, 47] on icon at bounding box center [1018, 47] width 7 height 7
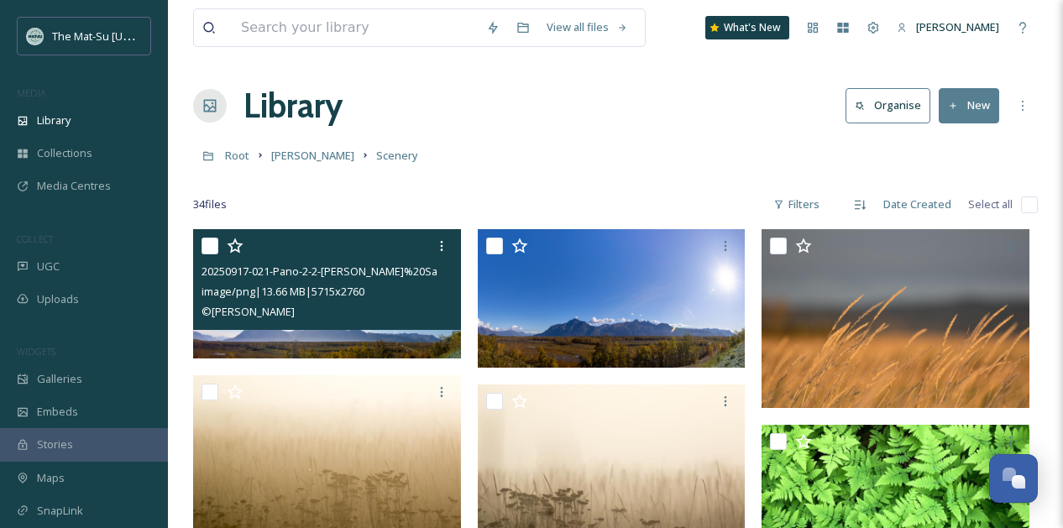
click at [606, 150] on div "Root [PERSON_NAME] Scenery" at bounding box center [615, 155] width 845 height 32
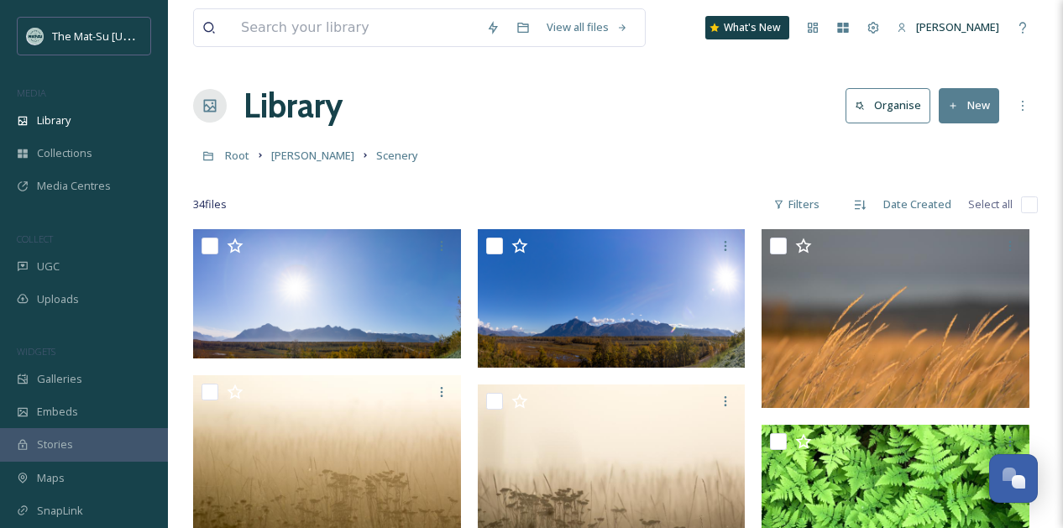
click at [977, 101] on button "New" at bounding box center [969, 105] width 60 height 34
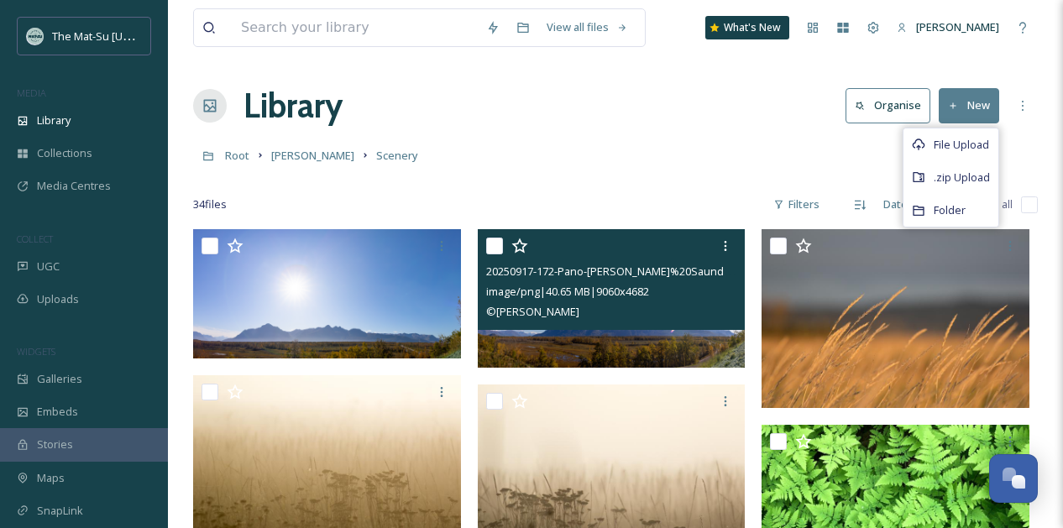
click at [613, 353] on img at bounding box center [612, 298] width 268 height 139
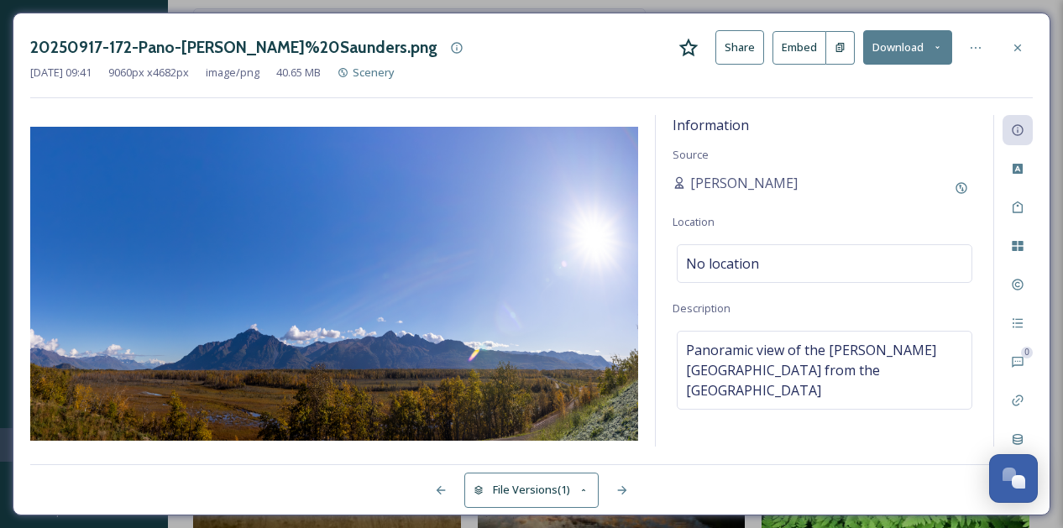
click at [589, 487] on icon at bounding box center [584, 490] width 11 height 11
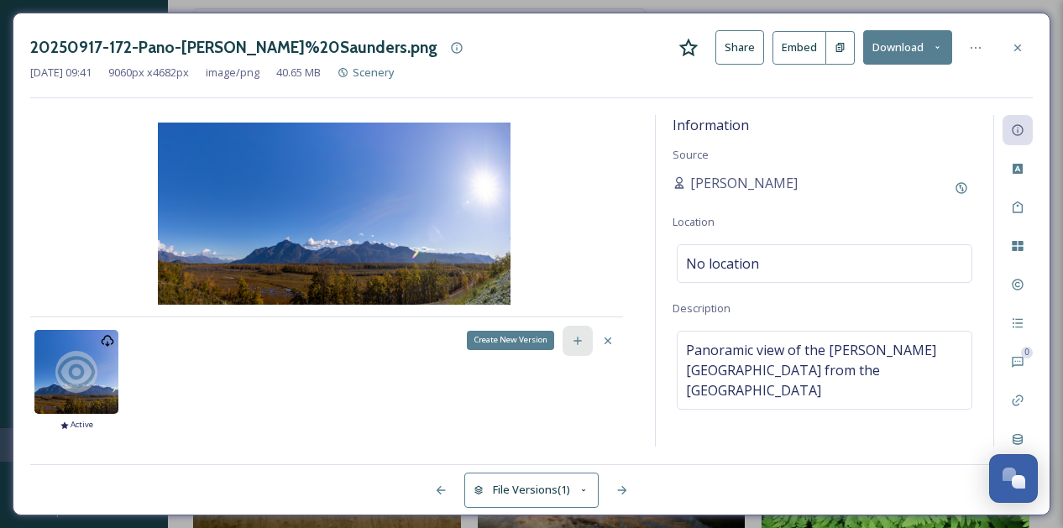
click at [579, 339] on icon at bounding box center [578, 341] width 8 height 8
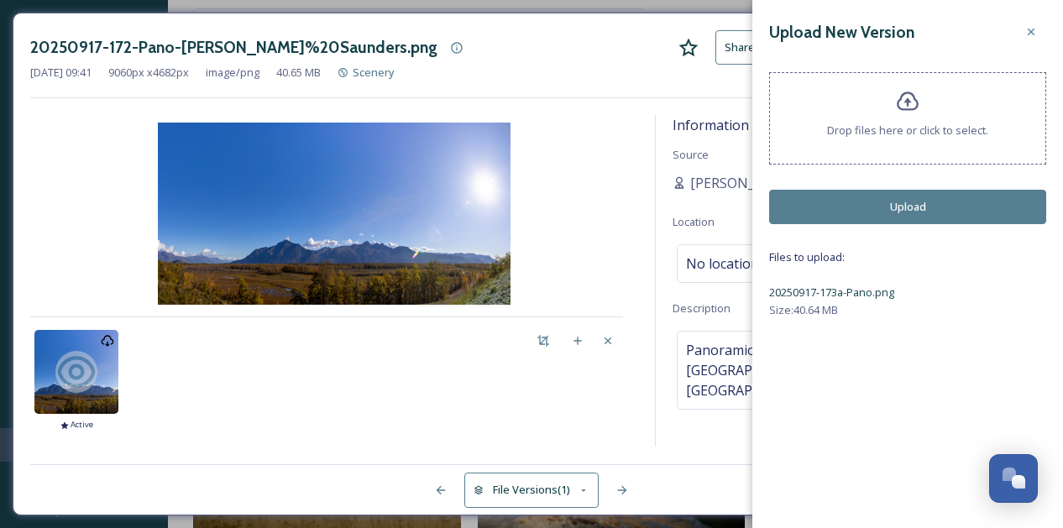
click at [919, 202] on button "Upload" at bounding box center [907, 207] width 277 height 34
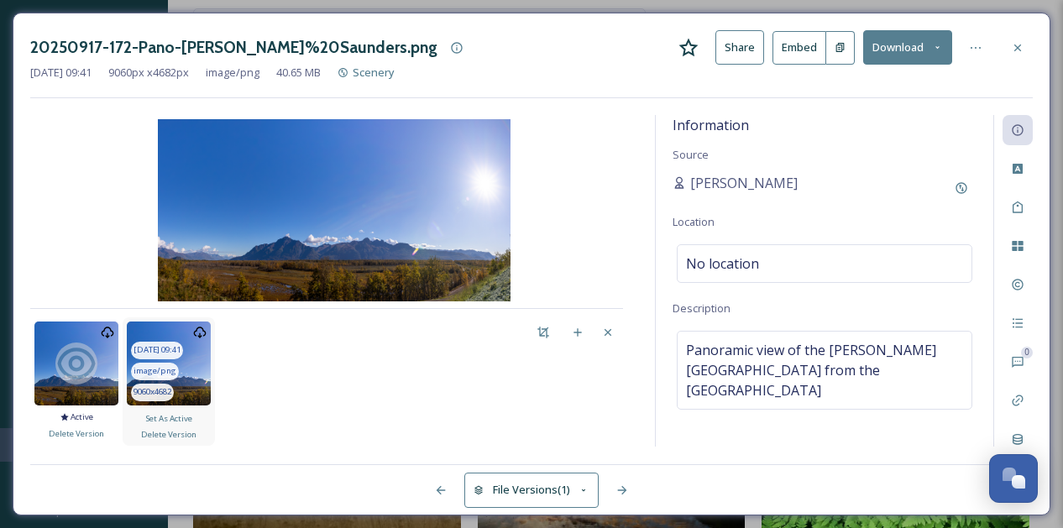
click at [197, 362] on img at bounding box center [169, 364] width 84 height 84
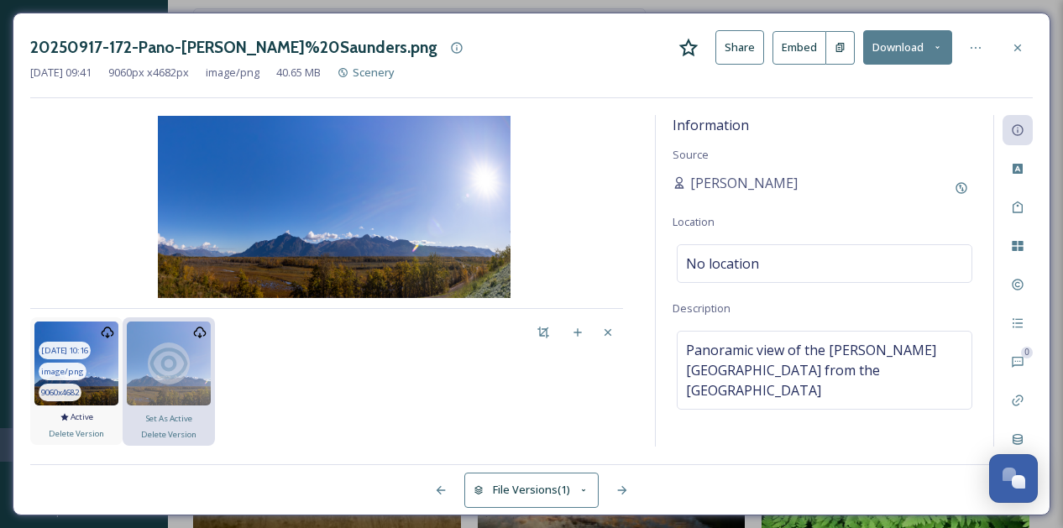
click at [102, 368] on img at bounding box center [76, 364] width 84 height 84
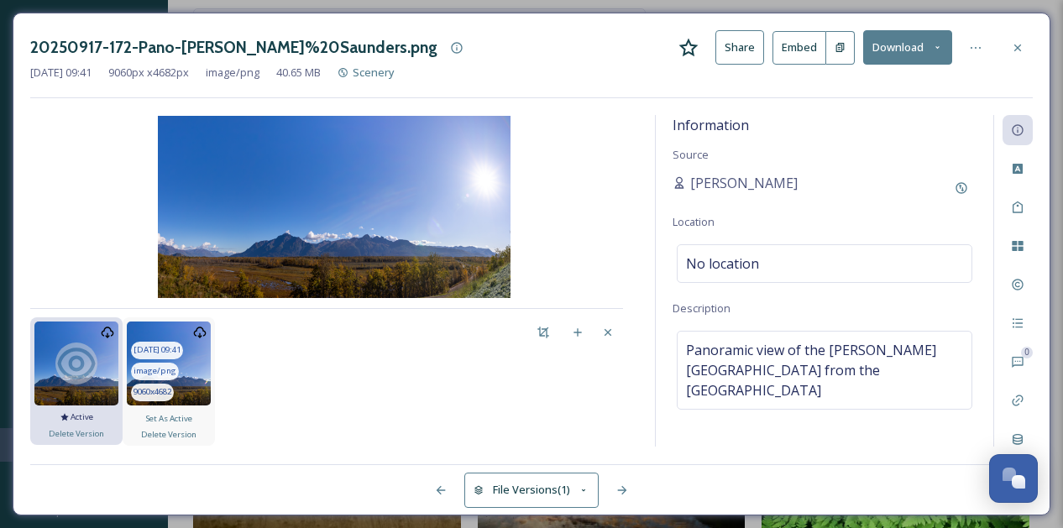
click at [187, 358] on img at bounding box center [169, 364] width 84 height 84
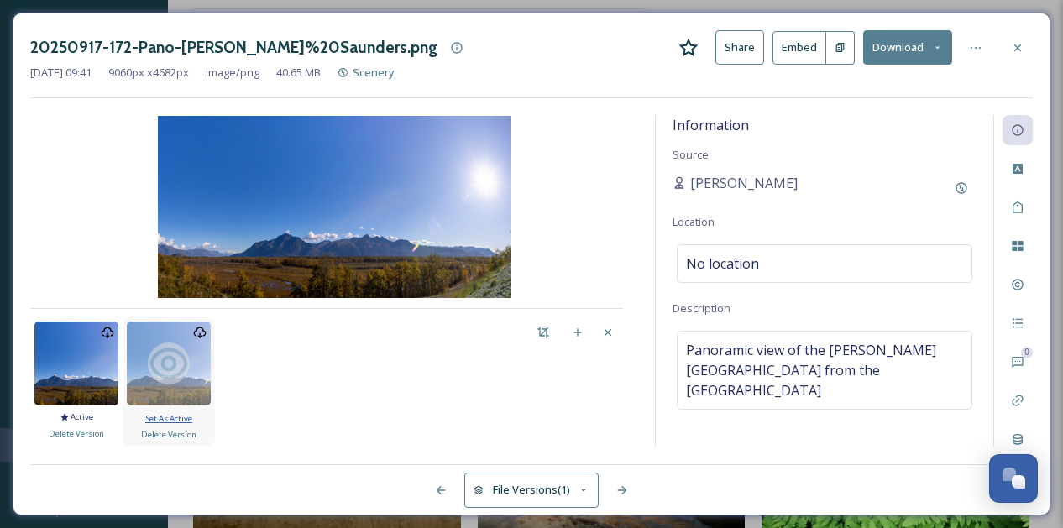
click at [177, 418] on span "Set As Active" at bounding box center [168, 418] width 47 height 11
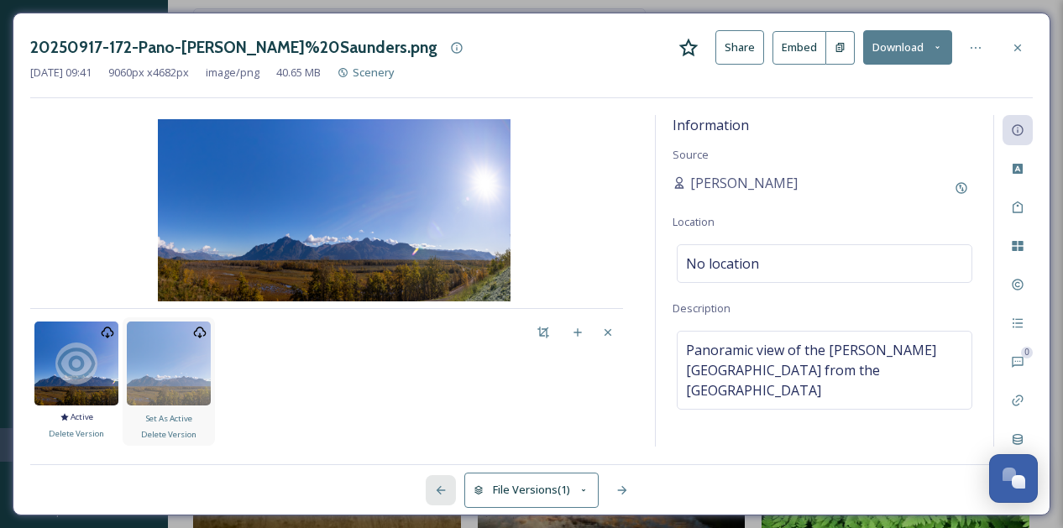
click at [441, 489] on icon at bounding box center [440, 490] width 13 height 13
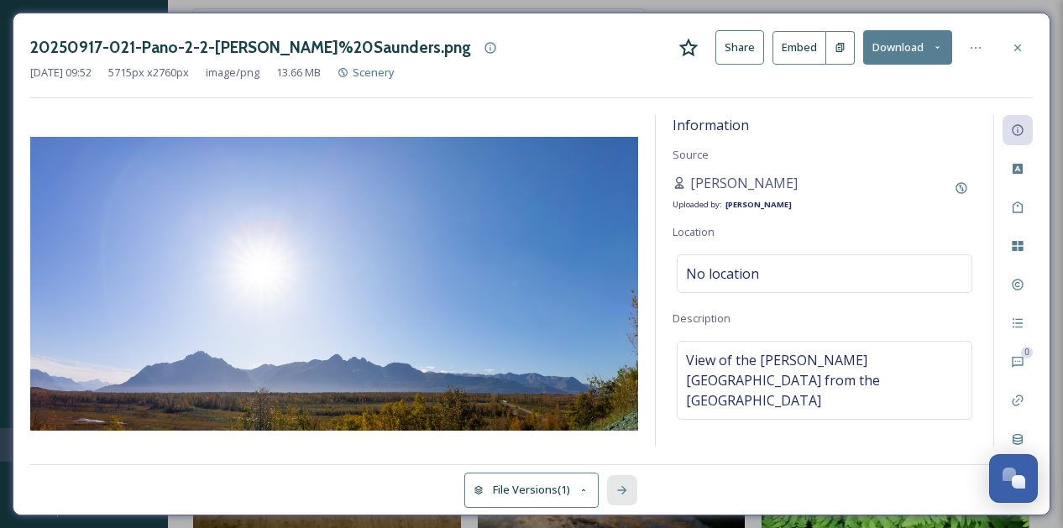
click at [629, 483] on div at bounding box center [622, 490] width 30 height 30
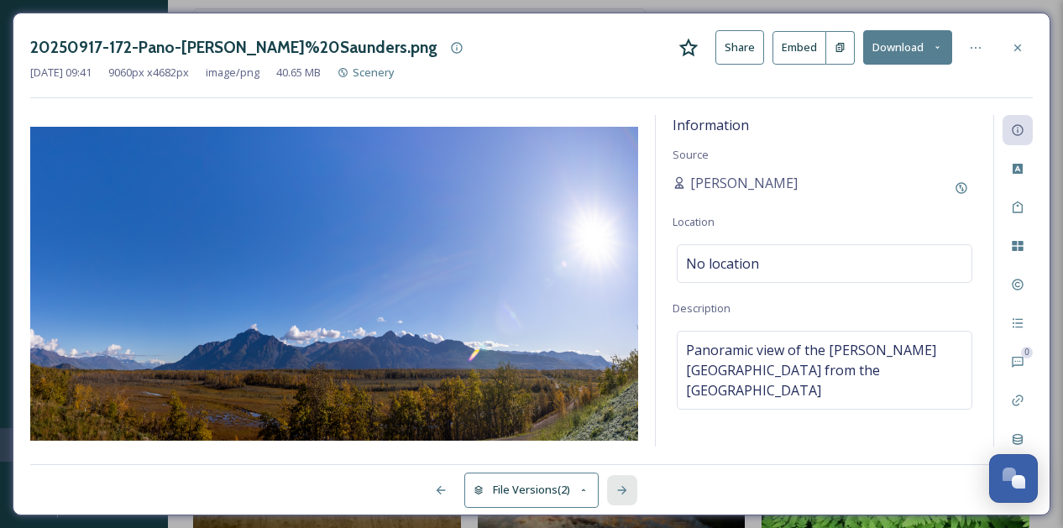
click at [629, 483] on div at bounding box center [622, 490] width 30 height 30
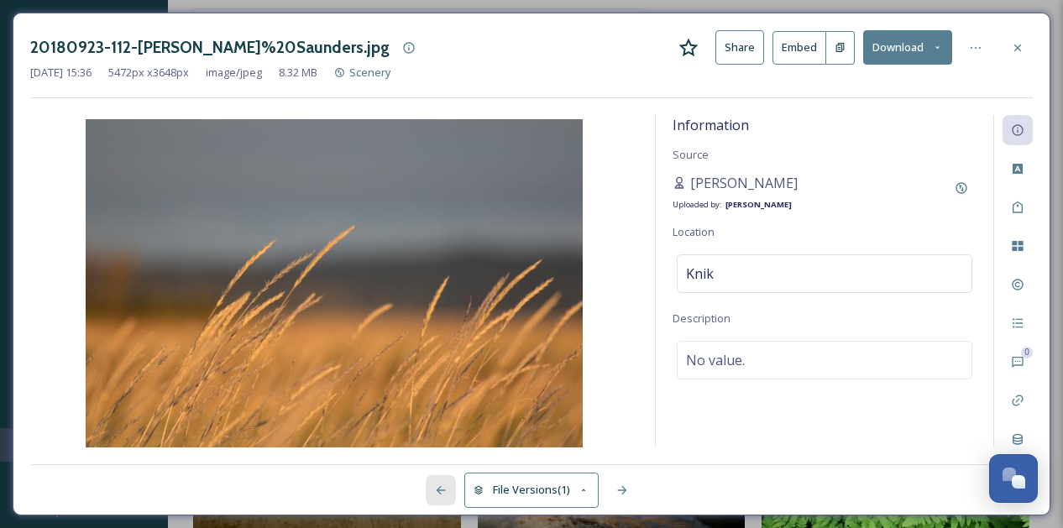
click at [436, 495] on icon at bounding box center [440, 490] width 13 height 13
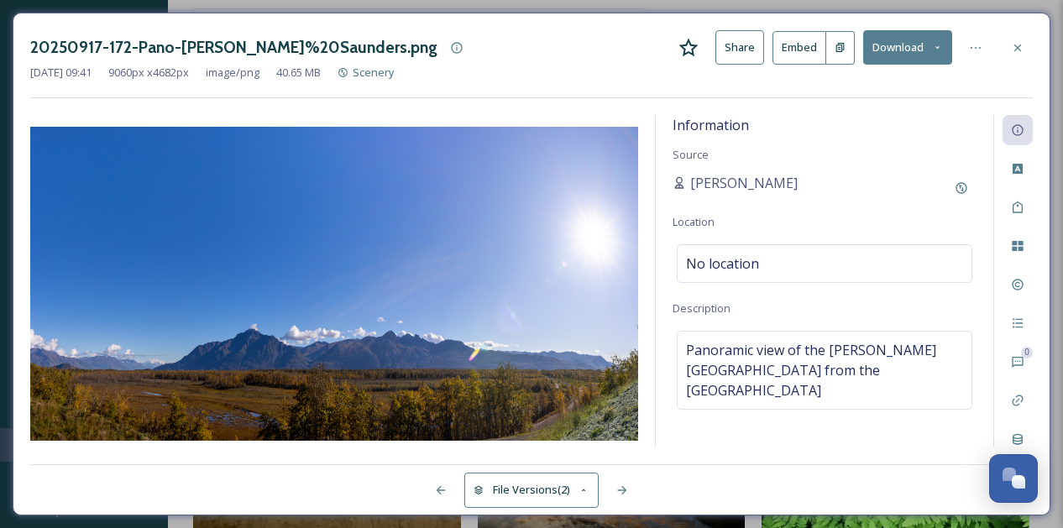
click at [588, 491] on icon at bounding box center [584, 490] width 11 height 11
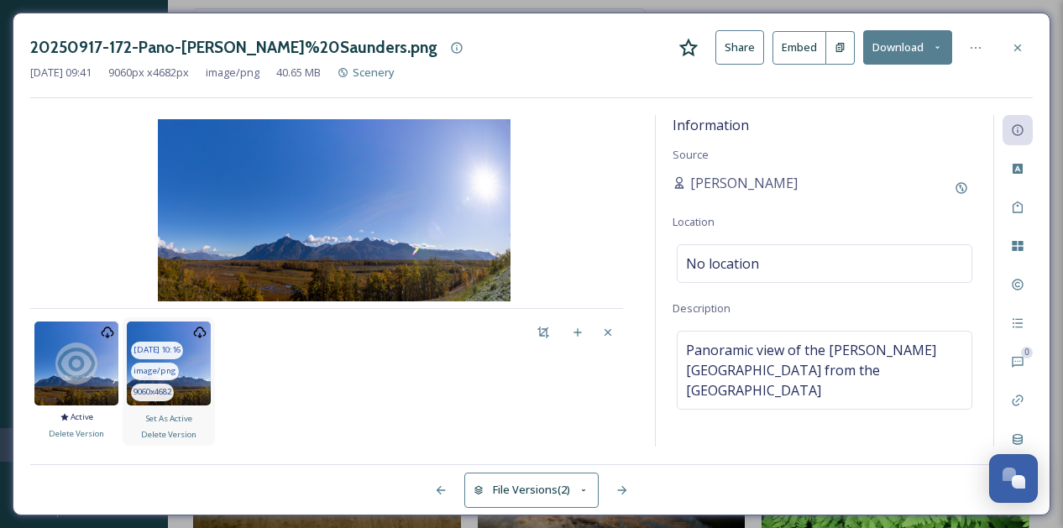
click at [196, 366] on img at bounding box center [169, 364] width 84 height 84
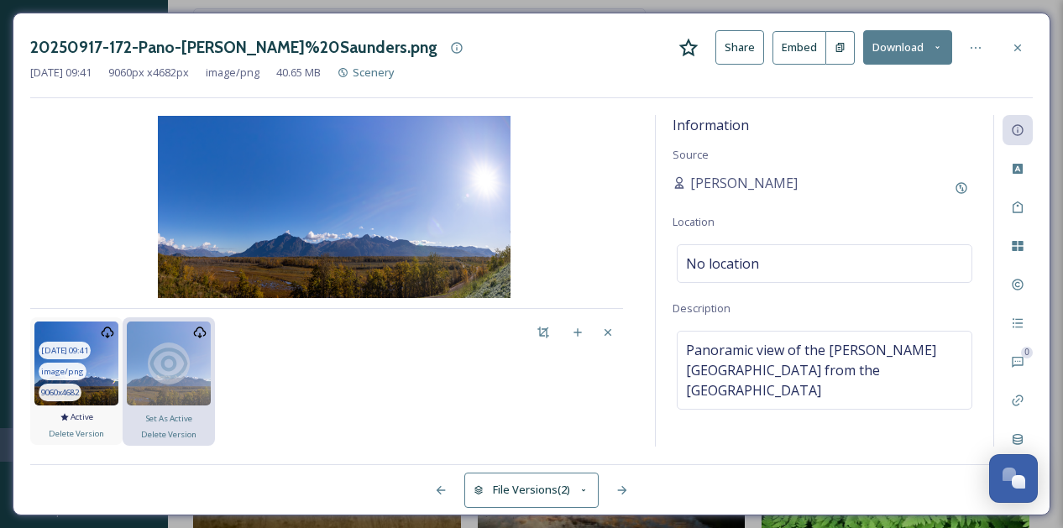
click at [102, 367] on img at bounding box center [76, 364] width 84 height 84
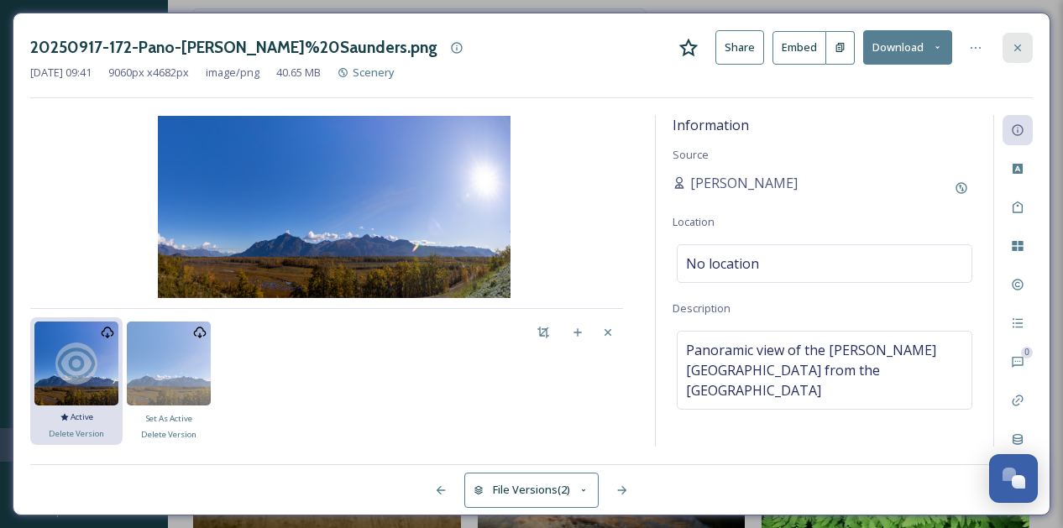
click at [1018, 45] on icon at bounding box center [1017, 47] width 13 height 13
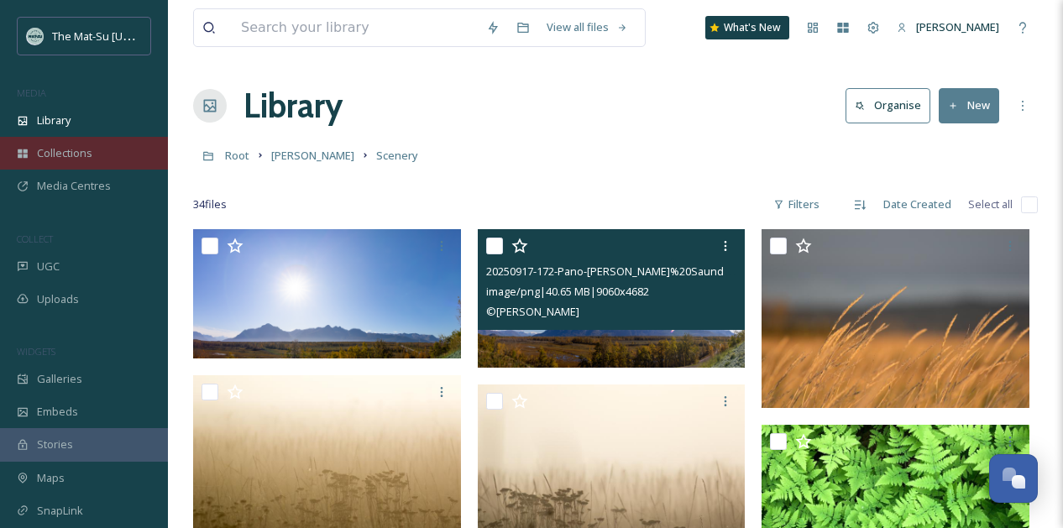
click at [71, 154] on span "Collections" at bounding box center [64, 153] width 55 height 16
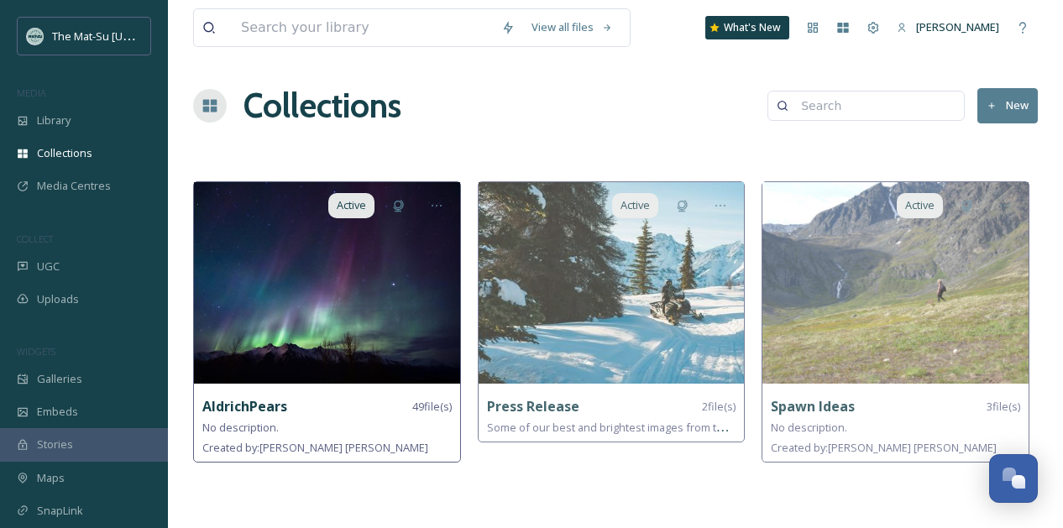
click at [352, 297] on img at bounding box center [327, 283] width 266 height 202
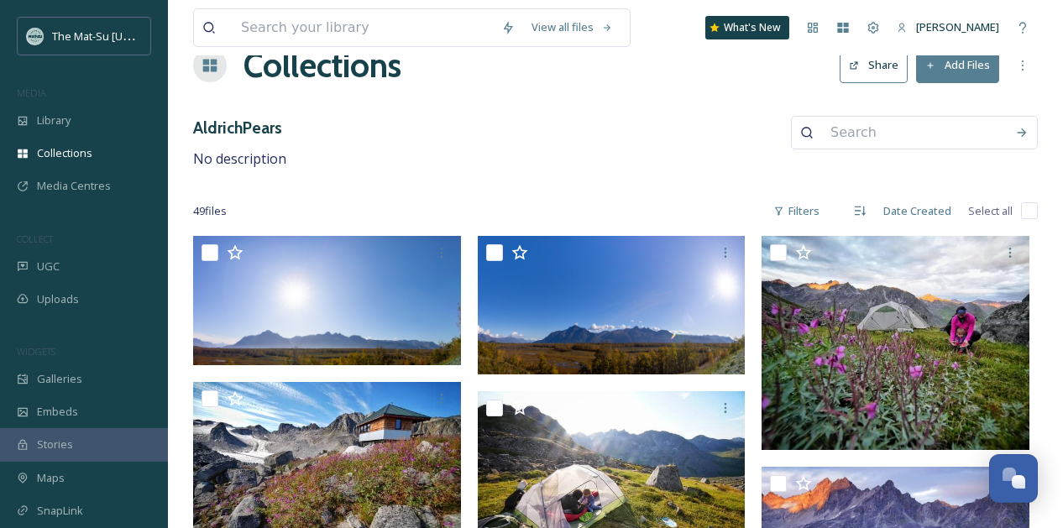
scroll to position [46, 0]
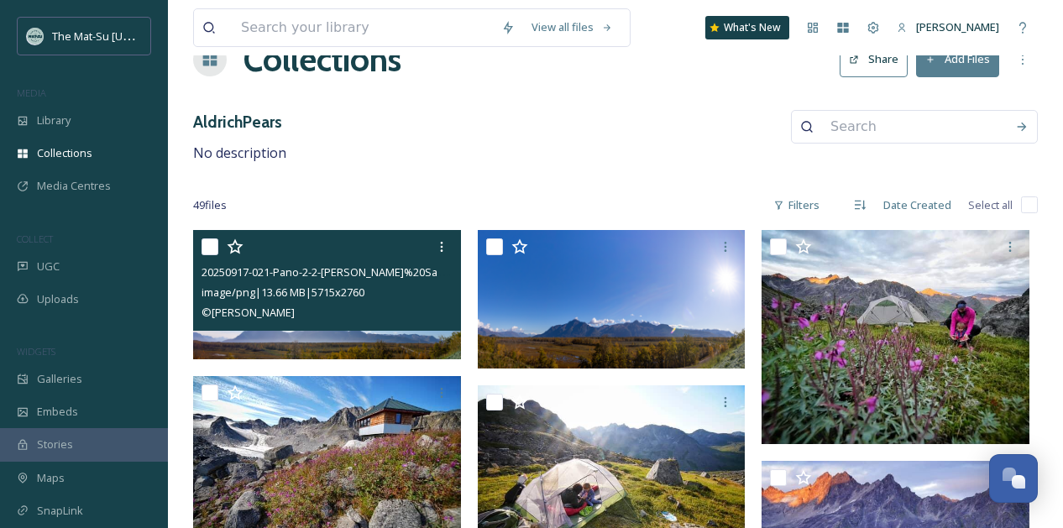
click at [338, 335] on img at bounding box center [327, 294] width 268 height 129
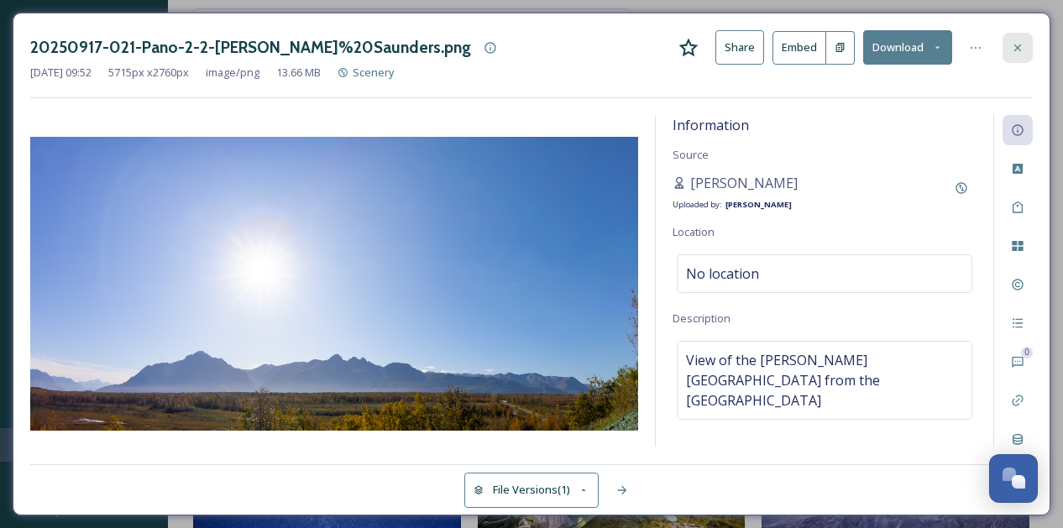
click at [1017, 45] on icon at bounding box center [1017, 47] width 13 height 13
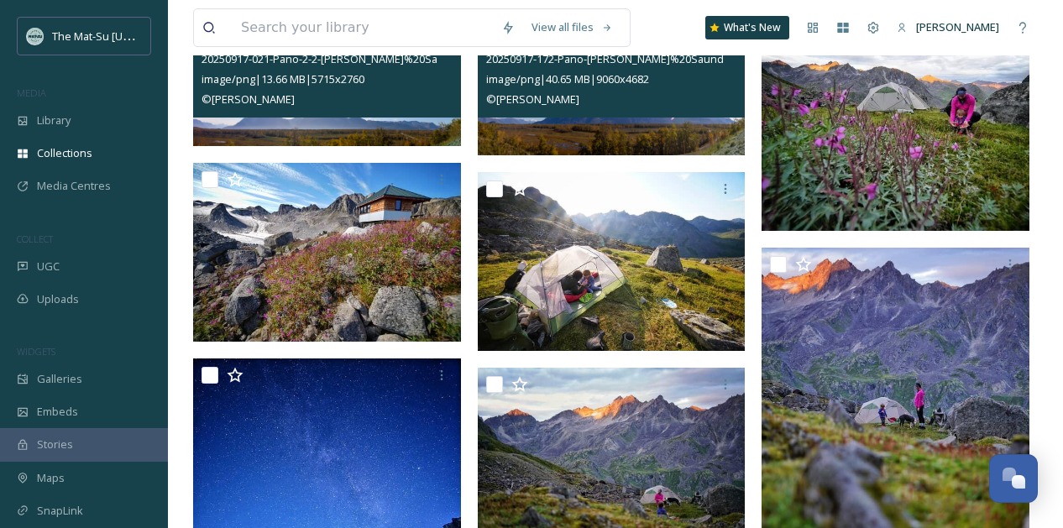
scroll to position [272, 0]
